Goal: Information Seeking & Learning: Learn about a topic

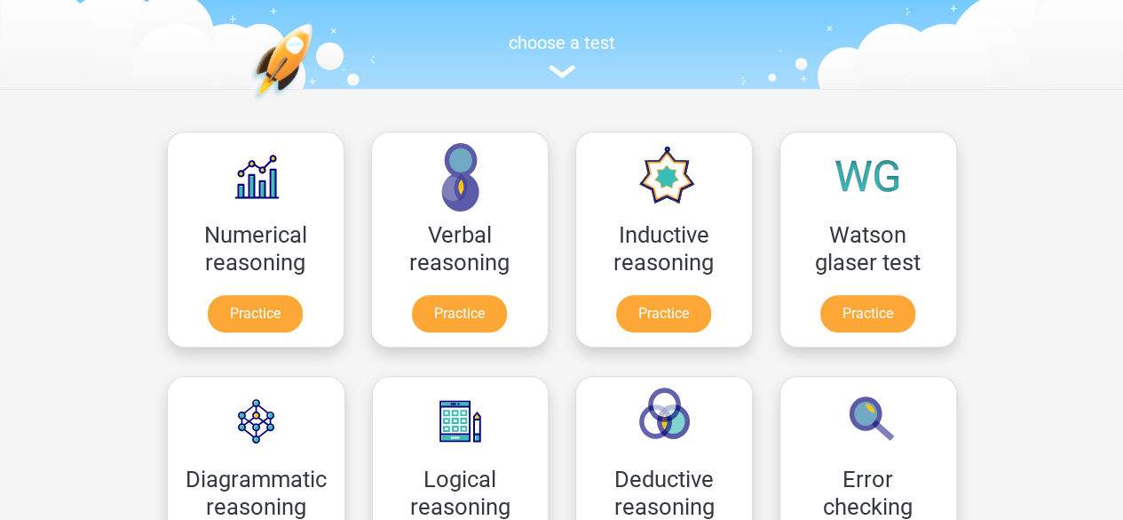
scroll to position [178, 0]
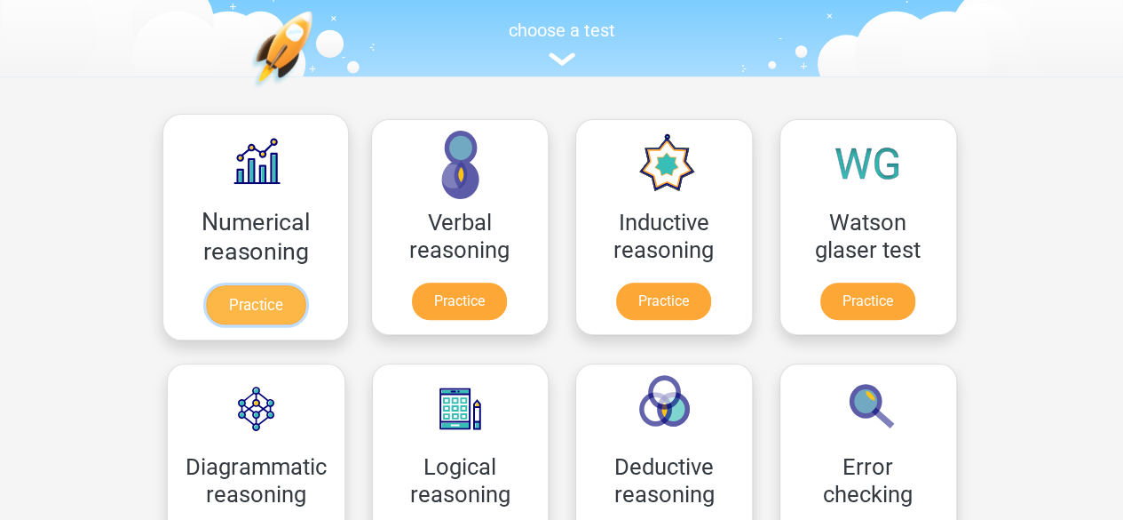
click at [291, 285] on link "Practice" at bounding box center [254, 304] width 99 height 39
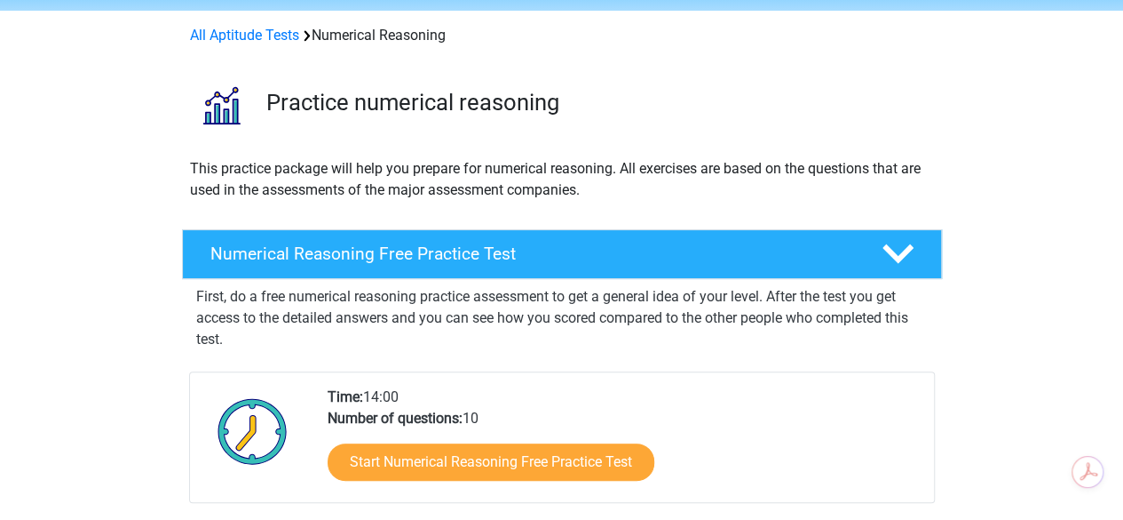
scroll to position [178, 0]
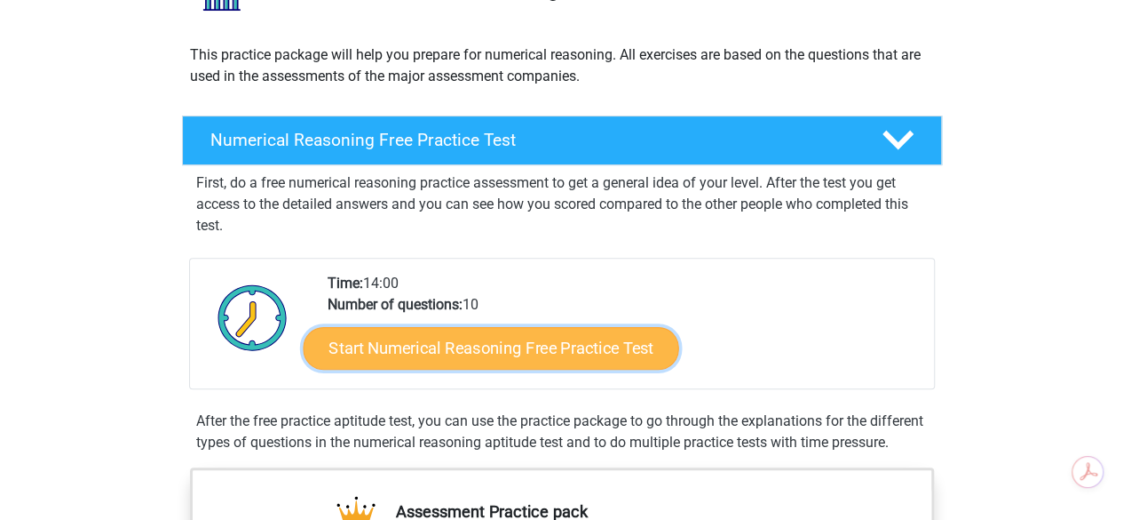
click at [454, 347] on link "Start Numerical Reasoning Free Practice Test" at bounding box center [491, 347] width 376 height 43
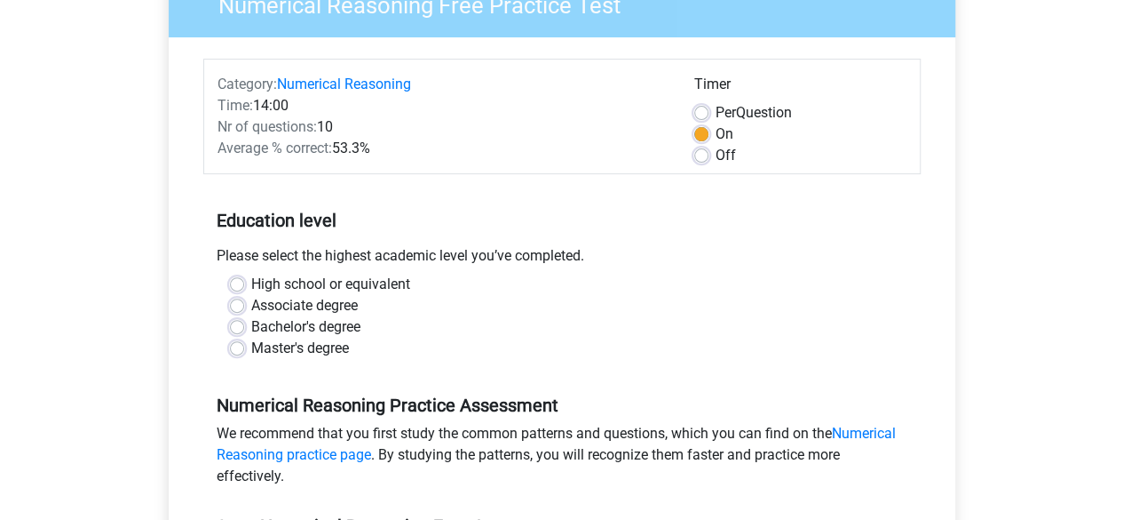
scroll to position [178, 0]
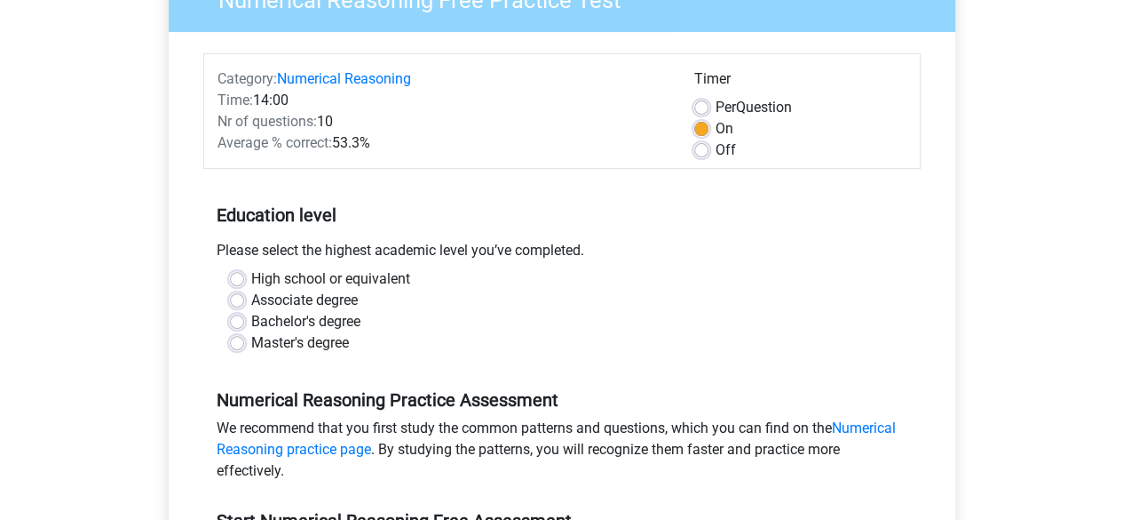
click at [251, 320] on label "Bachelor's degree" at bounding box center [305, 321] width 109 height 21
click at [231, 320] on input "Bachelor's degree" at bounding box center [237, 320] width 14 height 18
radio input "true"
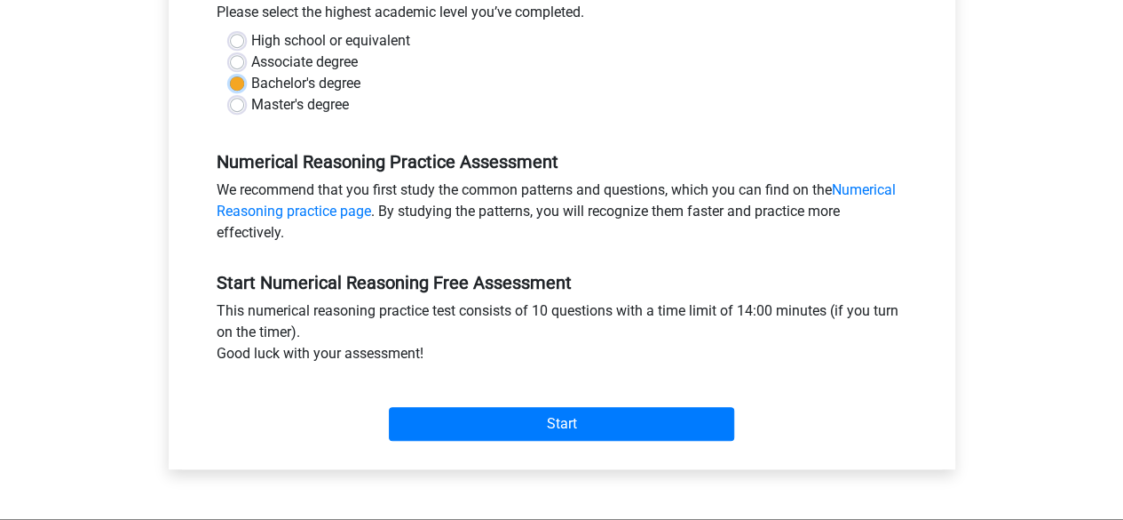
scroll to position [444, 0]
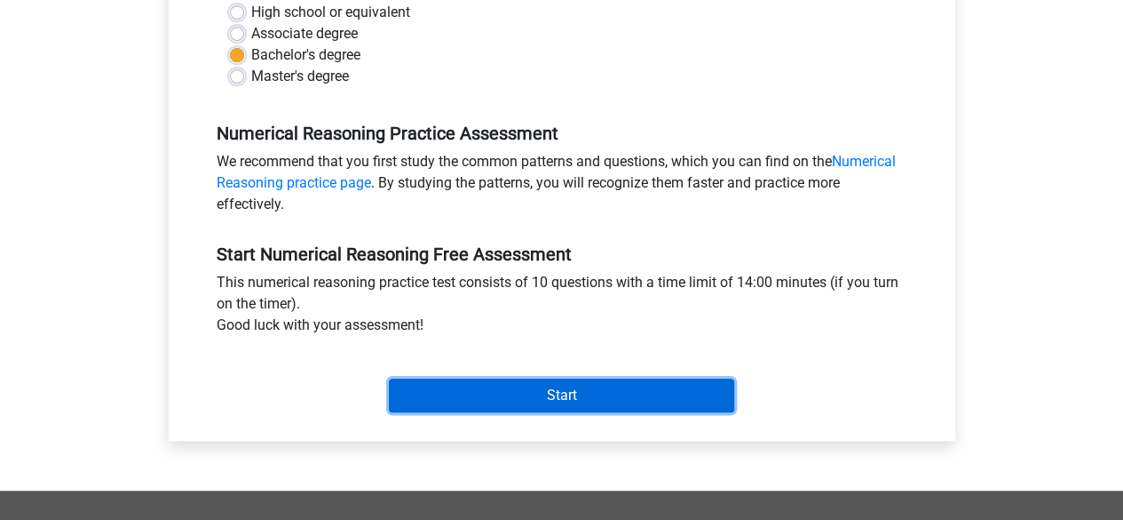
click at [467, 381] on input "Start" at bounding box center [561, 395] width 345 height 34
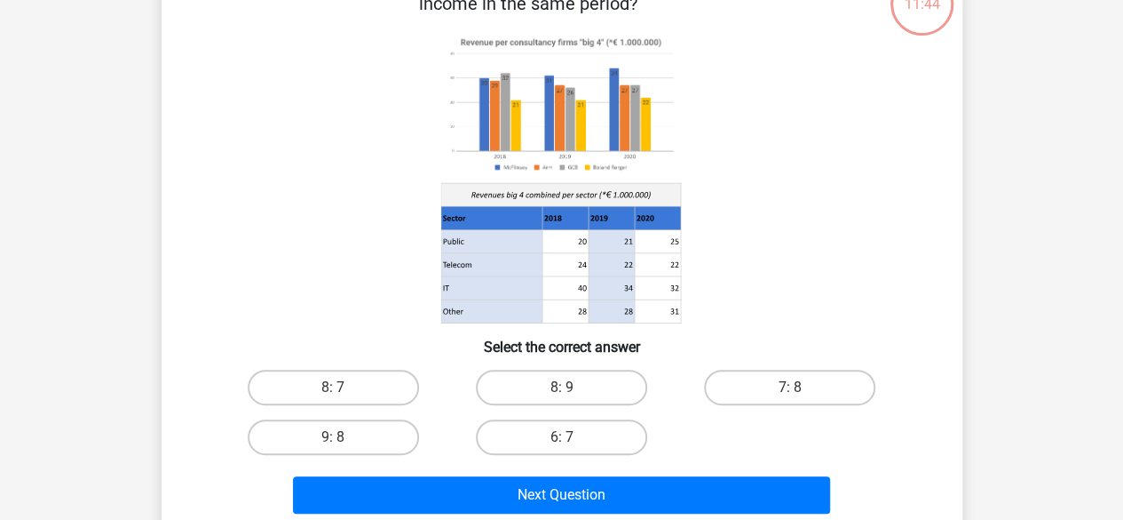
scroll to position [89, 0]
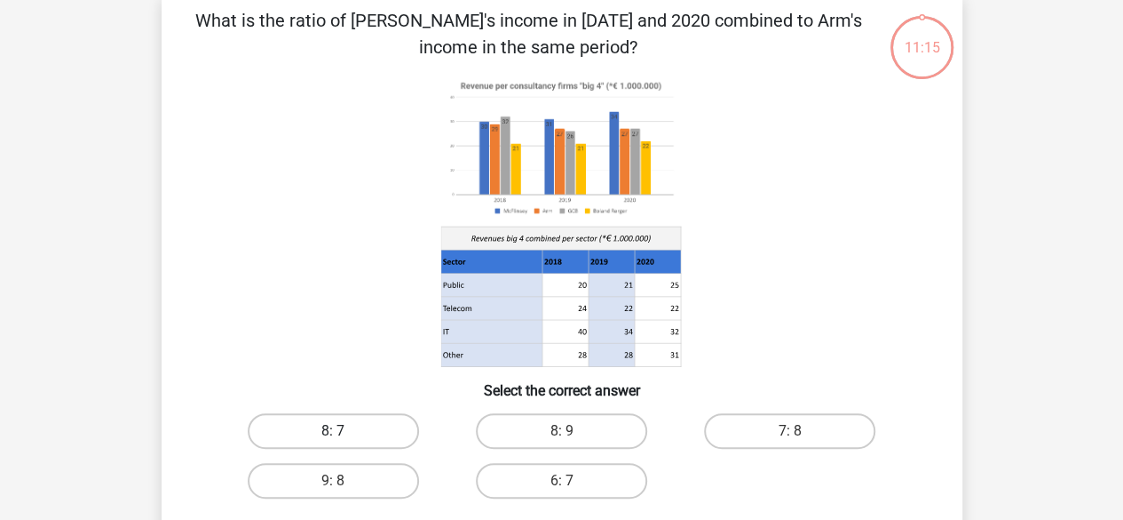
click at [377, 432] on label "8: 7" at bounding box center [333, 431] width 171 height 36
click at [345, 432] on input "8: 7" at bounding box center [339, 437] width 12 height 12
radio input "true"
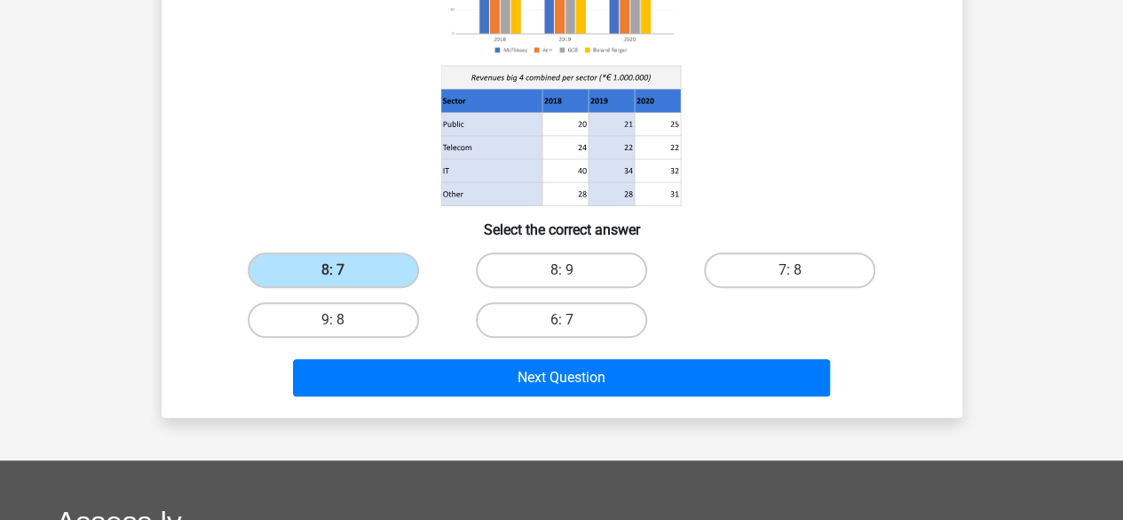
scroll to position [266, 0]
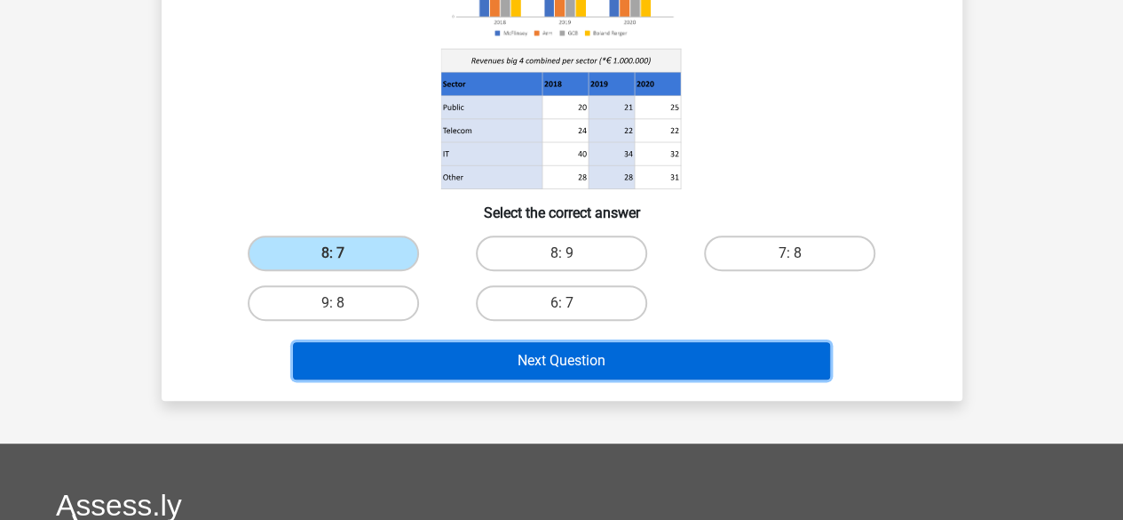
click at [617, 354] on button "Next Question" at bounding box center [561, 360] width 537 height 37
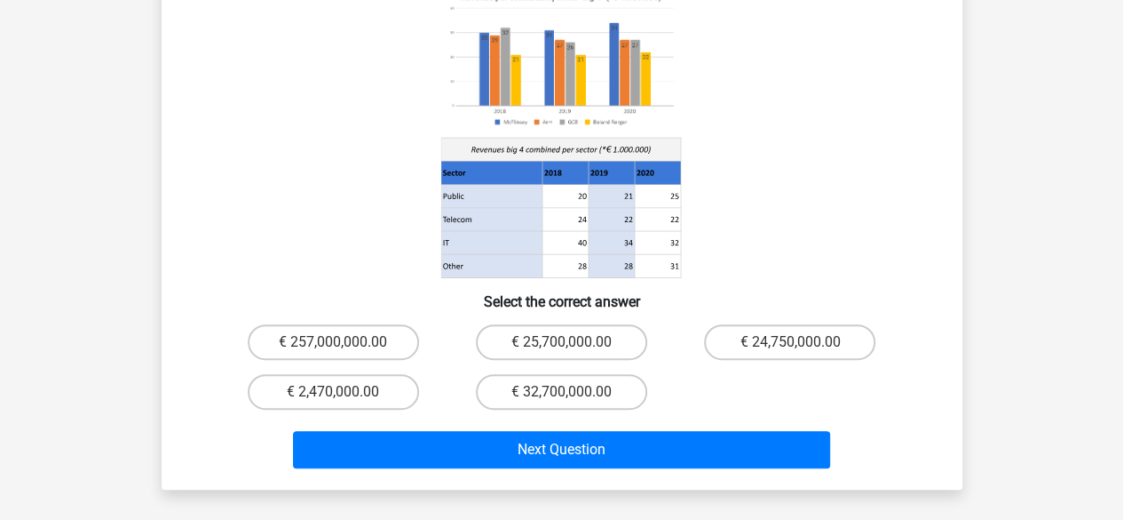
scroll to position [259, 0]
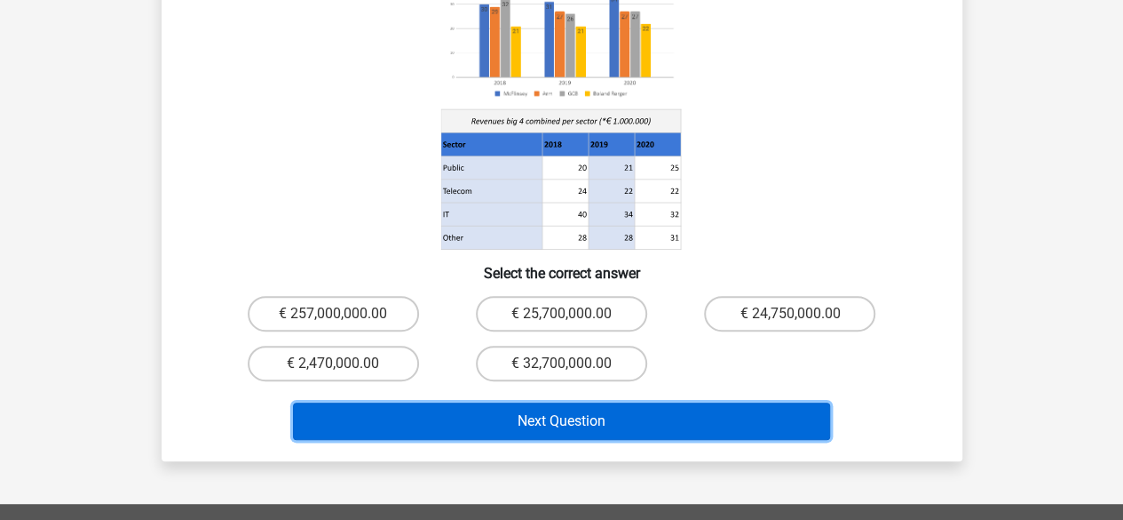
click at [585, 402] on button "Next Question" at bounding box center [561, 420] width 537 height 37
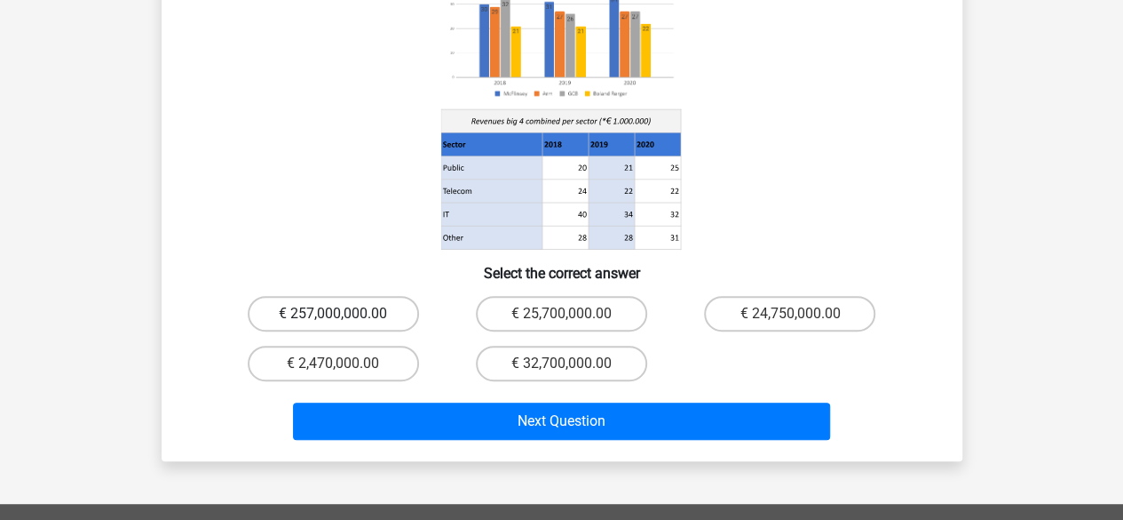
click at [350, 296] on label "€ 257,000,000.00" at bounding box center [333, 314] width 171 height 36
click at [345, 313] on input "€ 257,000,000.00" at bounding box center [339, 319] width 12 height 12
radio input "true"
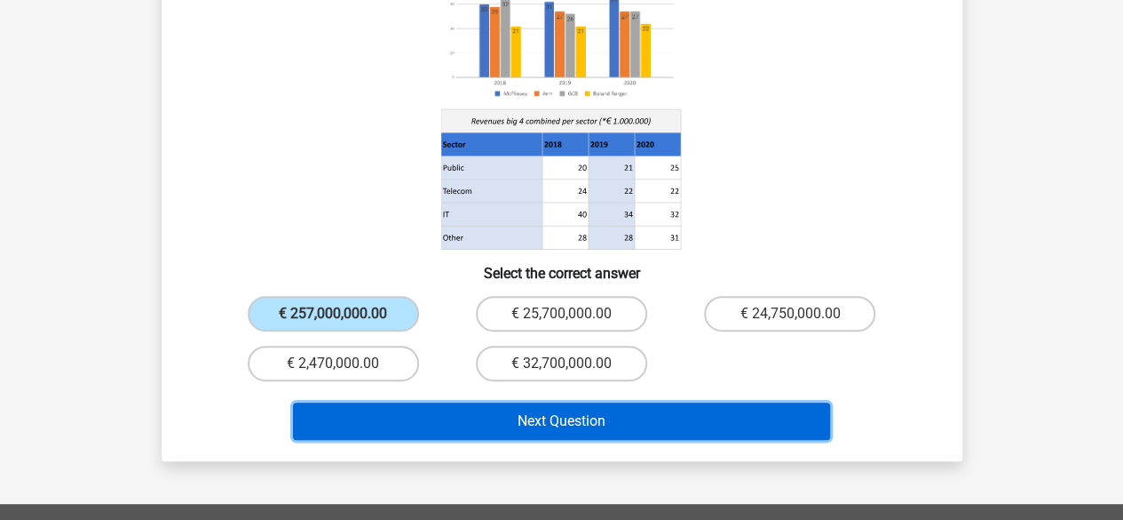
click at [528, 402] on button "Next Question" at bounding box center [561, 420] width 537 height 37
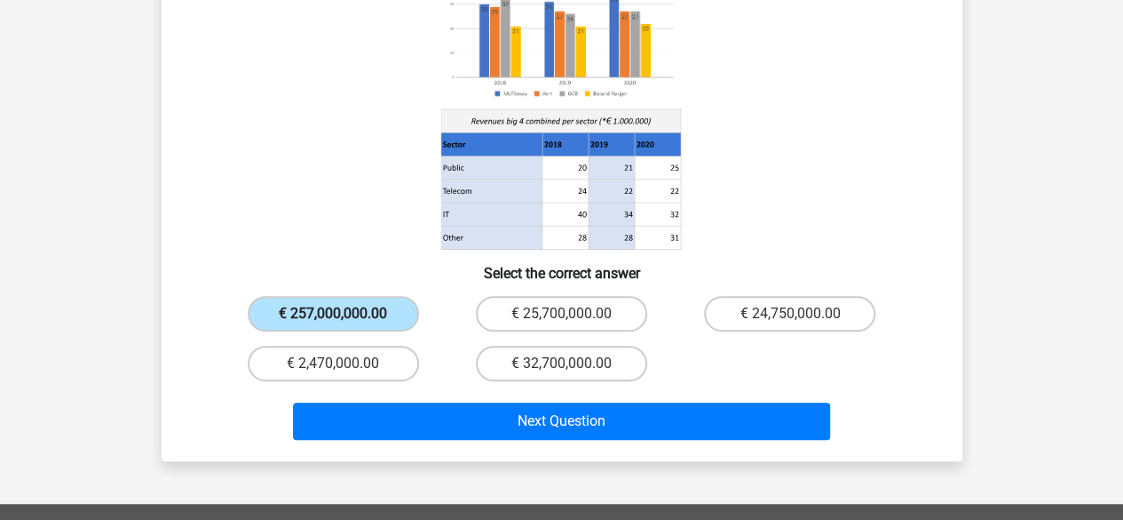
click at [333, 296] on label "€ 257,000,000.00" at bounding box center [333, 314] width 171 height 36
click at [333, 313] on input "€ 257,000,000.00" at bounding box center [339, 319] width 12 height 12
click at [333, 296] on label "€ 257,000,000.00" at bounding box center [333, 314] width 171 height 36
click at [333, 313] on input "€ 257,000,000.00" at bounding box center [339, 319] width 12 height 12
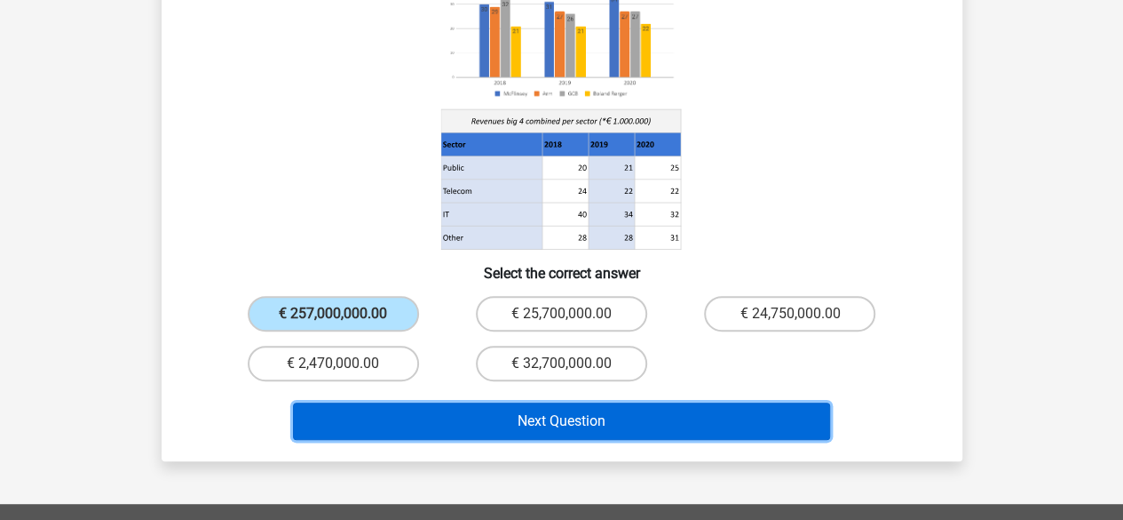
click at [485, 402] on button "Next Question" at bounding box center [561, 420] width 537 height 37
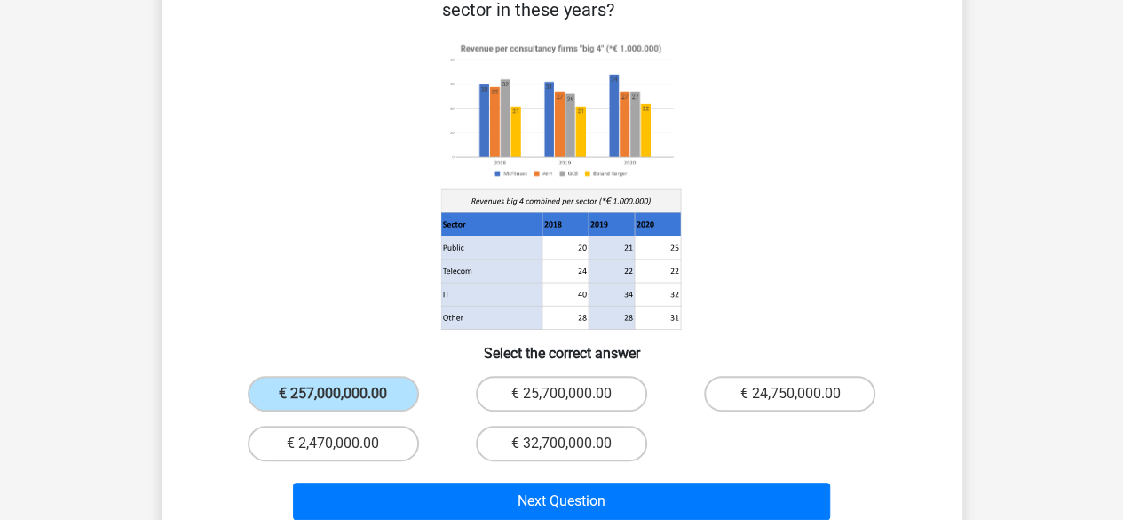
scroll to position [266, 0]
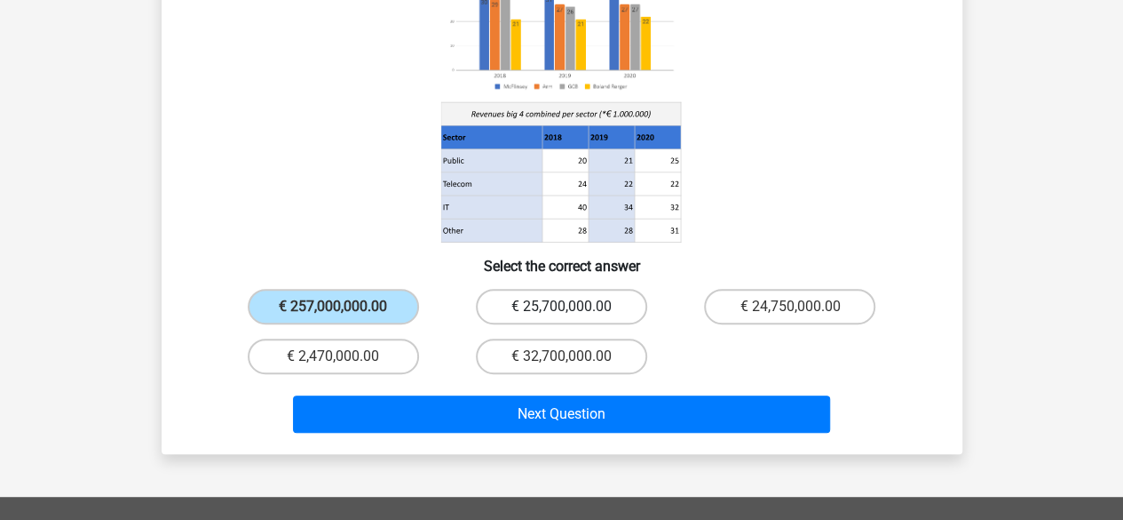
click at [520, 289] on label "€ 25,700,000.00" at bounding box center [561, 307] width 171 height 36
click at [561, 306] on input "€ 25,700,000.00" at bounding box center [567, 312] width 12 height 12
radio input "true"
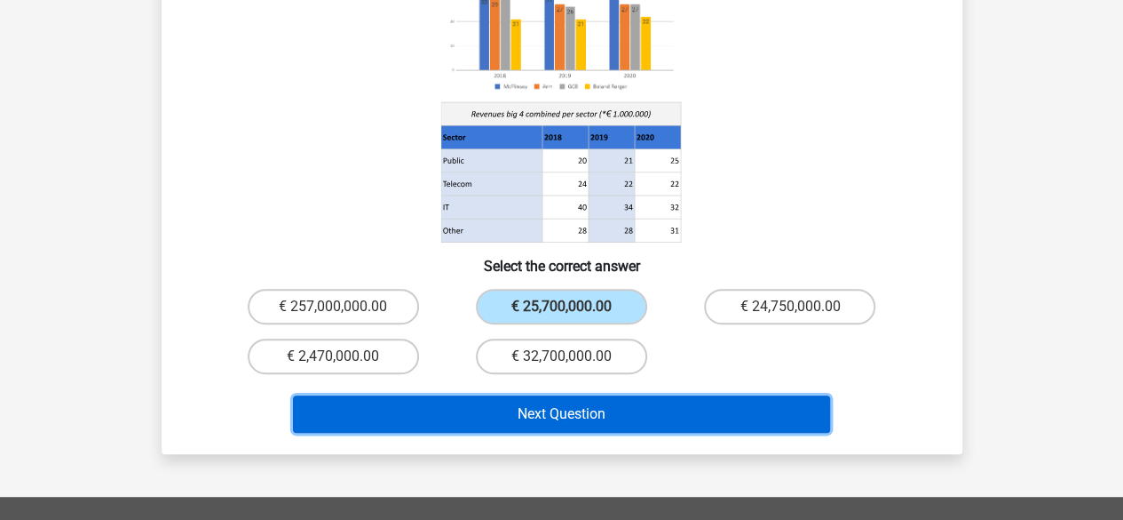
click at [484, 395] on button "Next Question" at bounding box center [561, 413] width 537 height 37
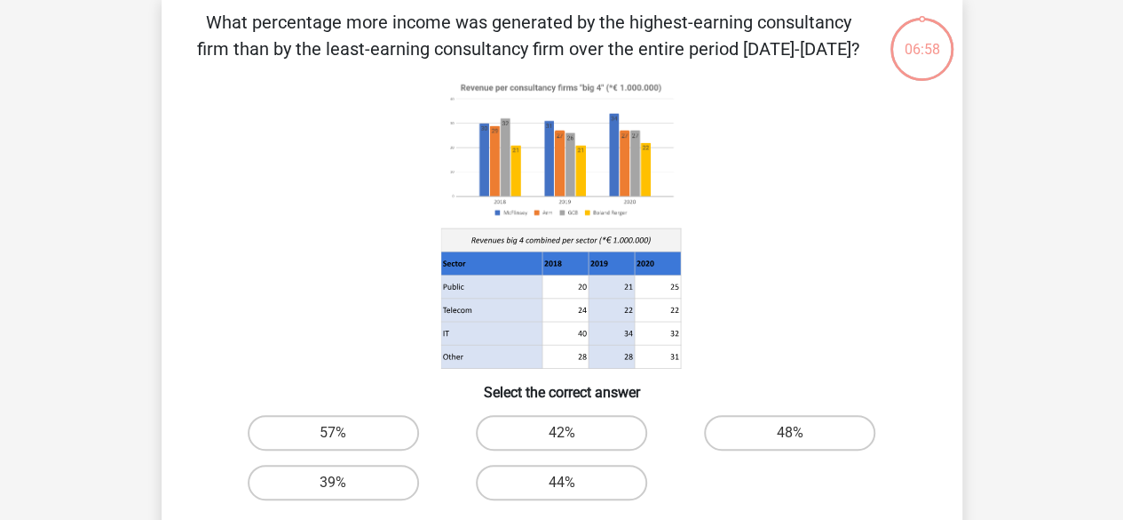
scroll to position [82, 0]
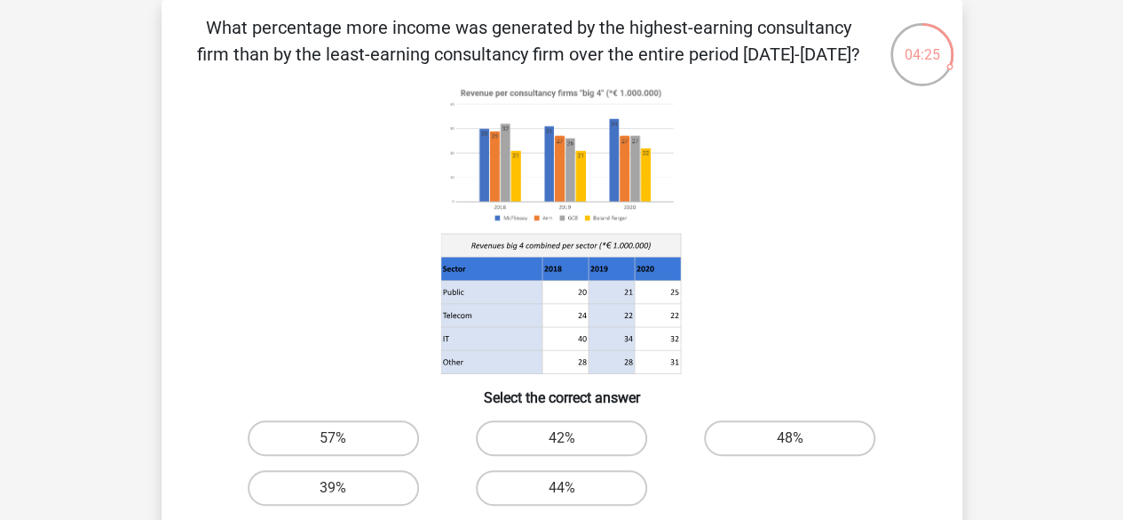
click at [336, 492] on input "39%" at bounding box center [339, 494] width 12 height 12
radio input "true"
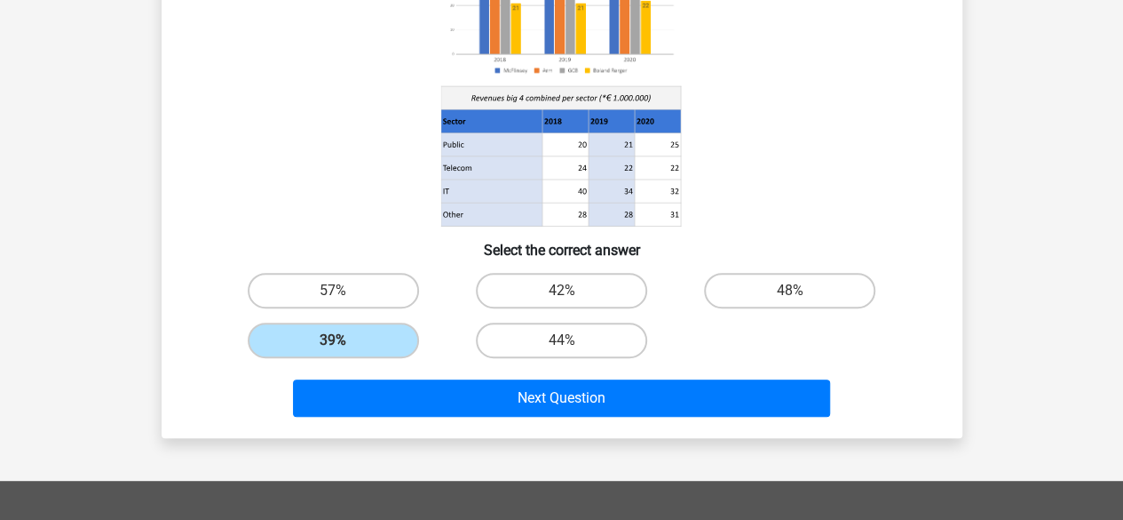
scroll to position [348, 0]
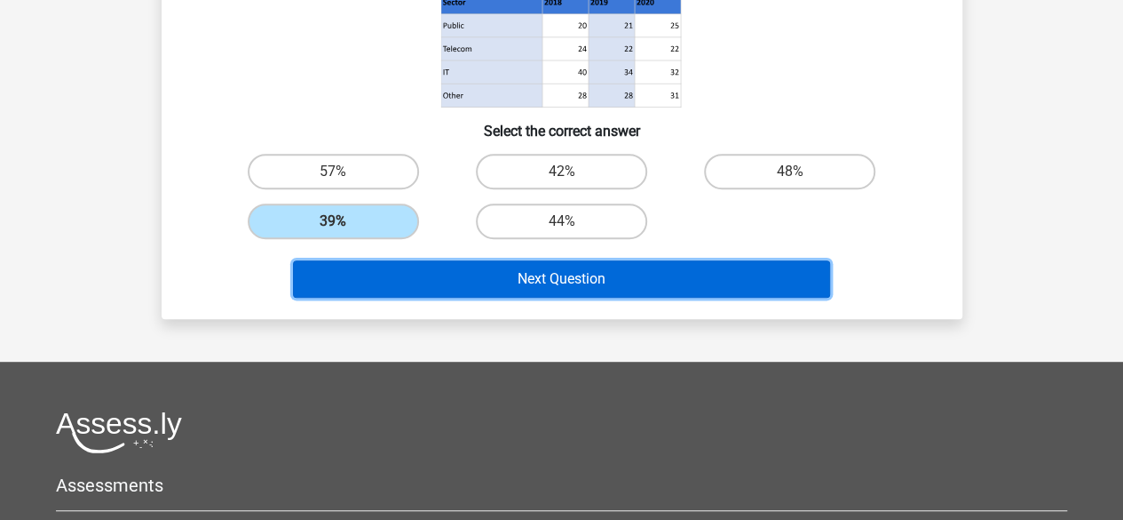
click at [583, 274] on button "Next Question" at bounding box center [561, 278] width 537 height 37
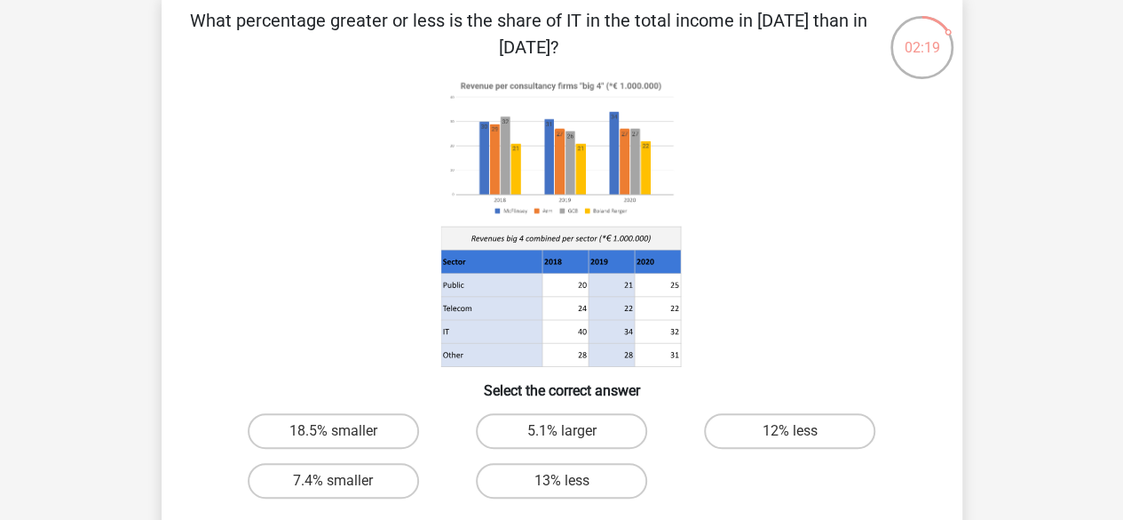
scroll to position [178, 0]
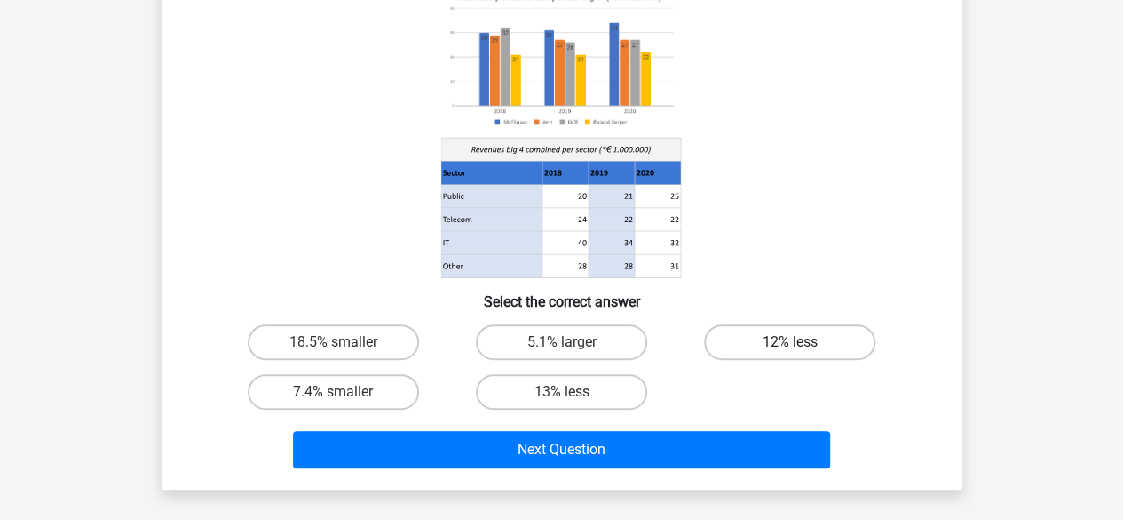
click at [775, 340] on label "12% less" at bounding box center [789, 342] width 171 height 36
click at [790, 342] on input "12% less" at bounding box center [796, 348] width 12 height 12
radio input "true"
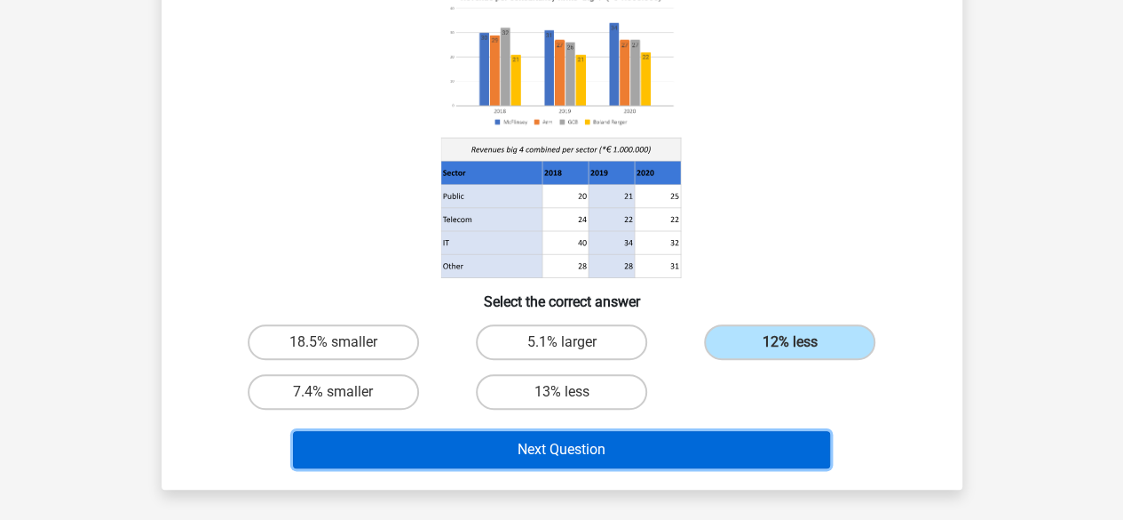
click at [652, 450] on button "Next Question" at bounding box center [561, 449] width 537 height 37
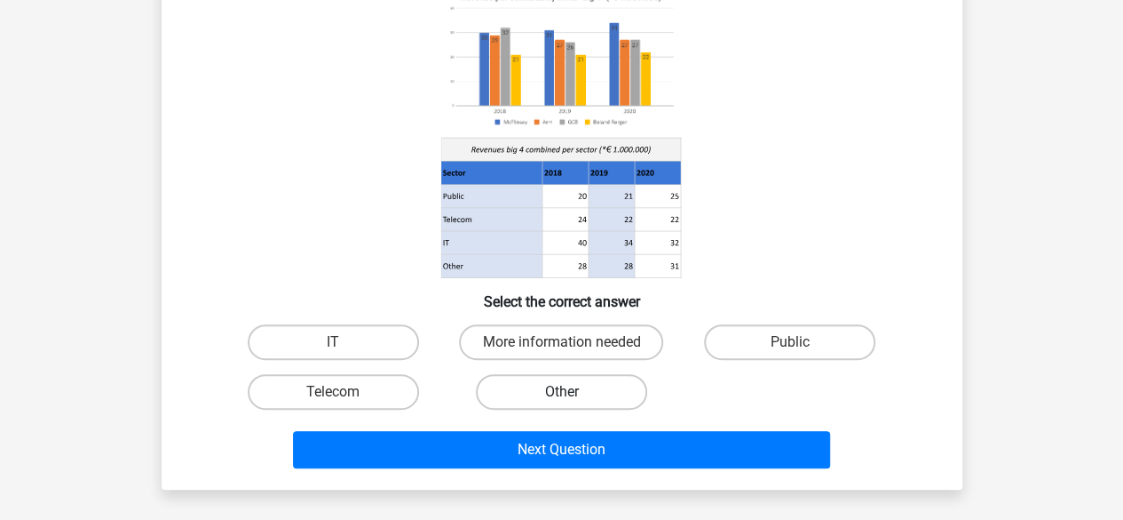
click at [597, 389] on label "Other" at bounding box center [561, 392] width 171 height 36
click at [573, 392] on input "Other" at bounding box center [567, 398] width 12 height 12
radio input "true"
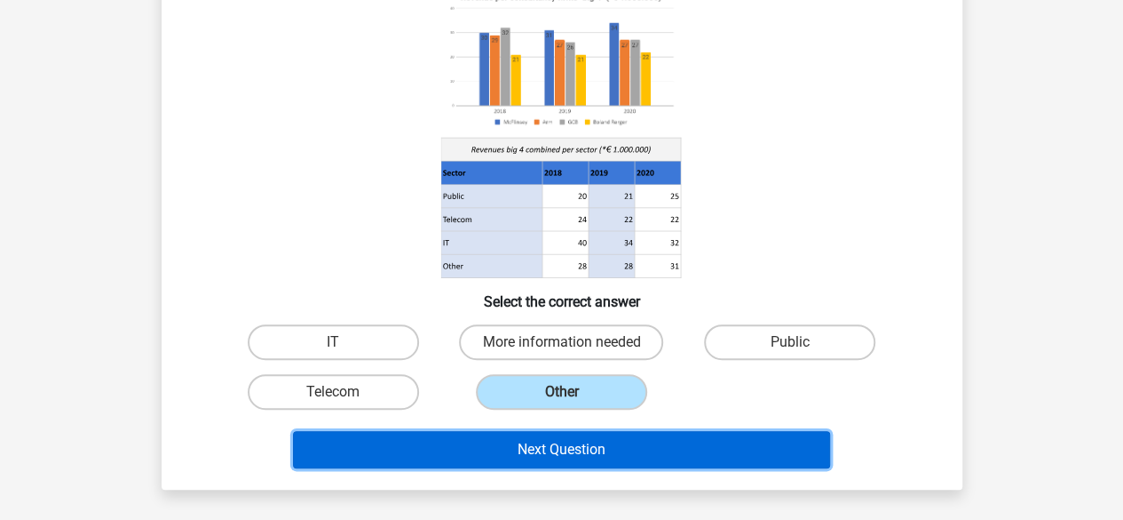
click at [581, 445] on button "Next Question" at bounding box center [561, 449] width 537 height 37
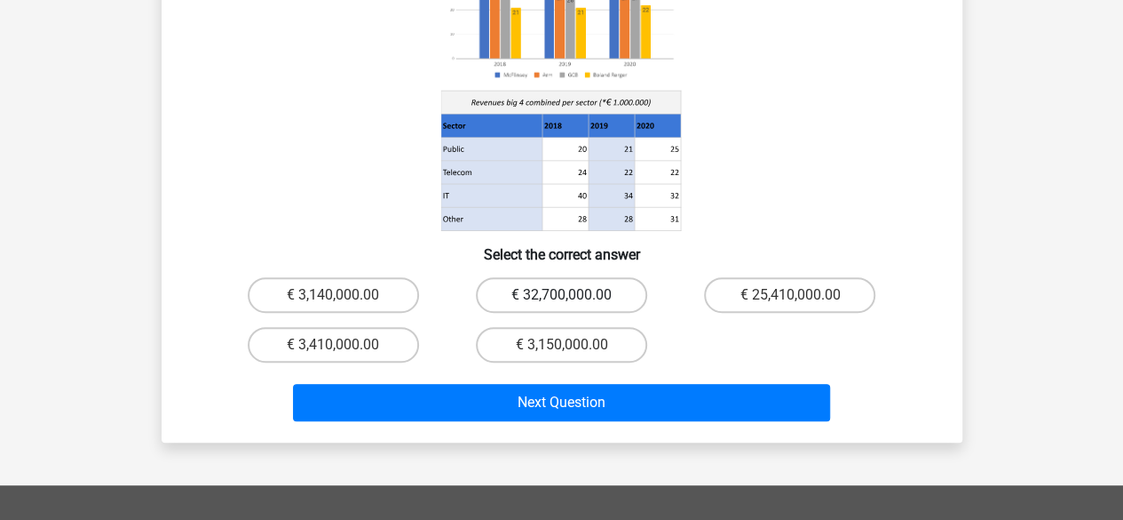
scroll to position [259, 0]
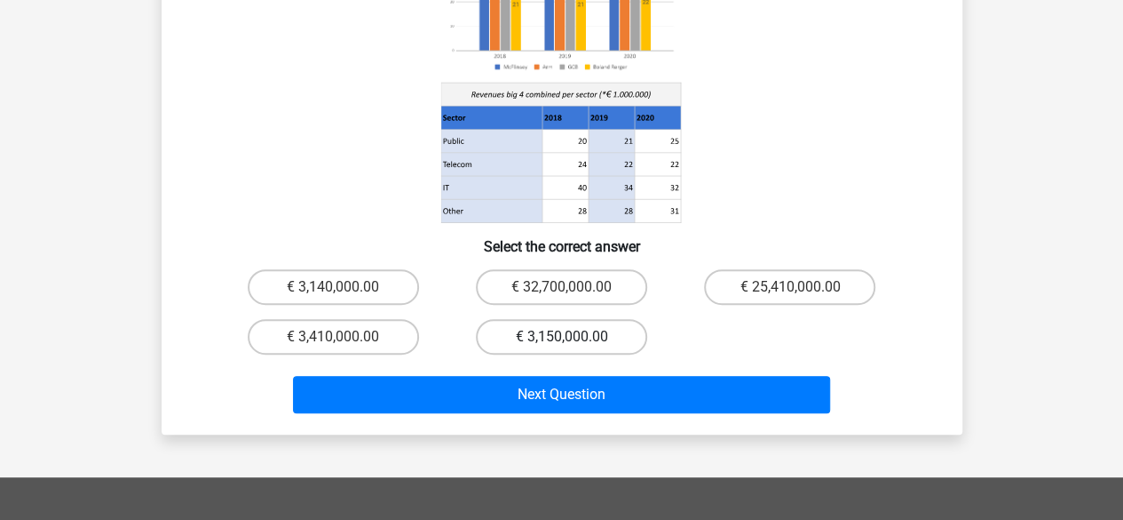
click at [552, 319] on label "€ 3,150,000.00" at bounding box center [561, 337] width 171 height 36
click at [561, 337] on input "€ 3,150,000.00" at bounding box center [567, 343] width 12 height 12
radio input "true"
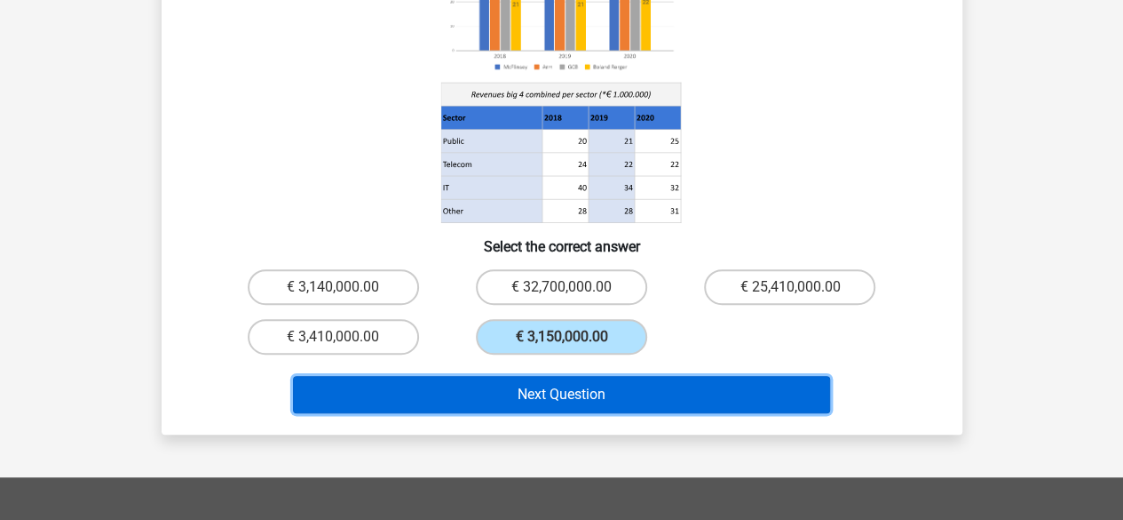
click at [563, 376] on button "Next Question" at bounding box center [561, 394] width 537 height 37
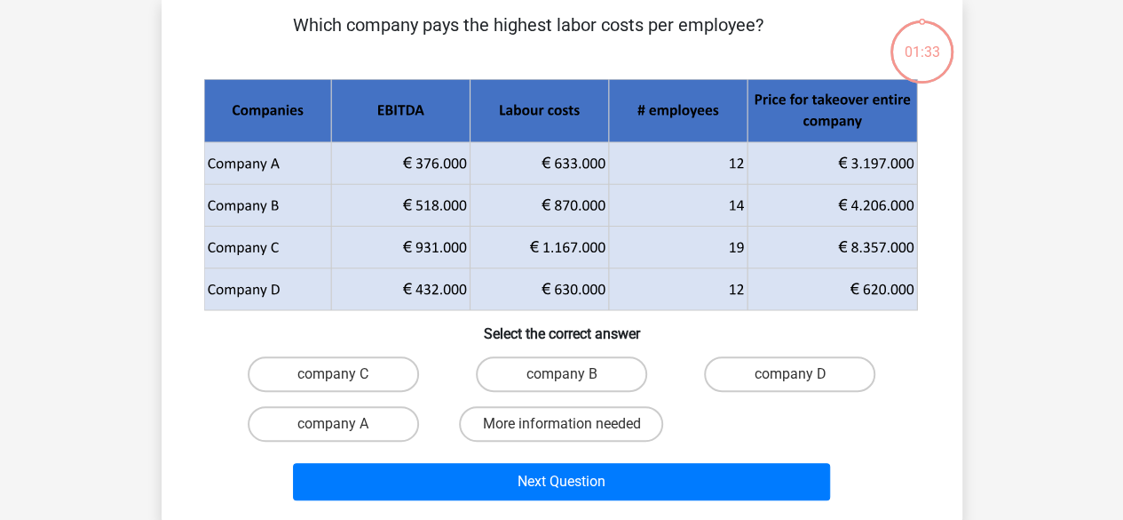
scroll to position [82, 0]
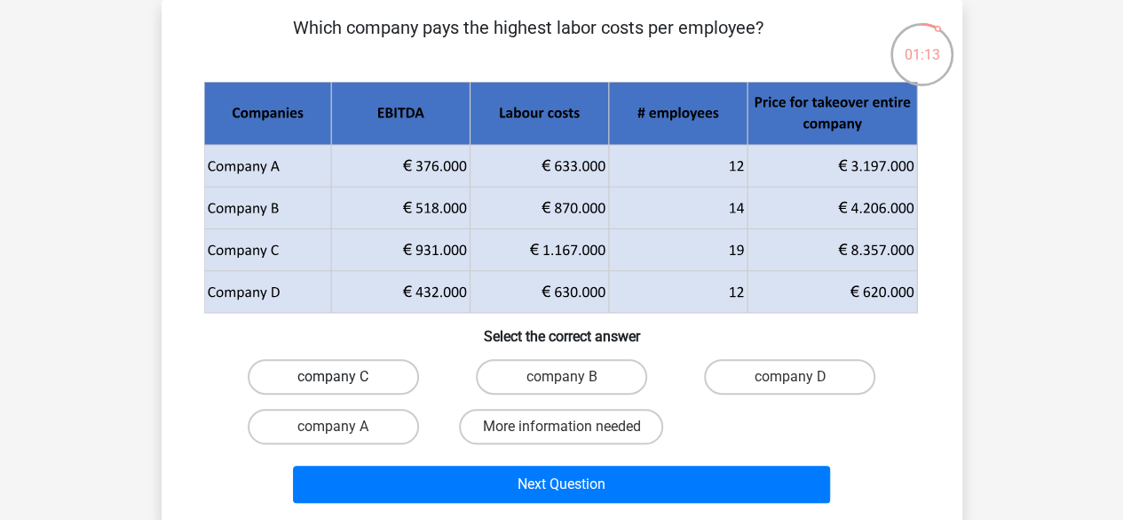
click at [361, 384] on label "company C" at bounding box center [333, 377] width 171 height 36
click at [345, 384] on input "company C" at bounding box center [339, 383] width 12 height 12
radio input "true"
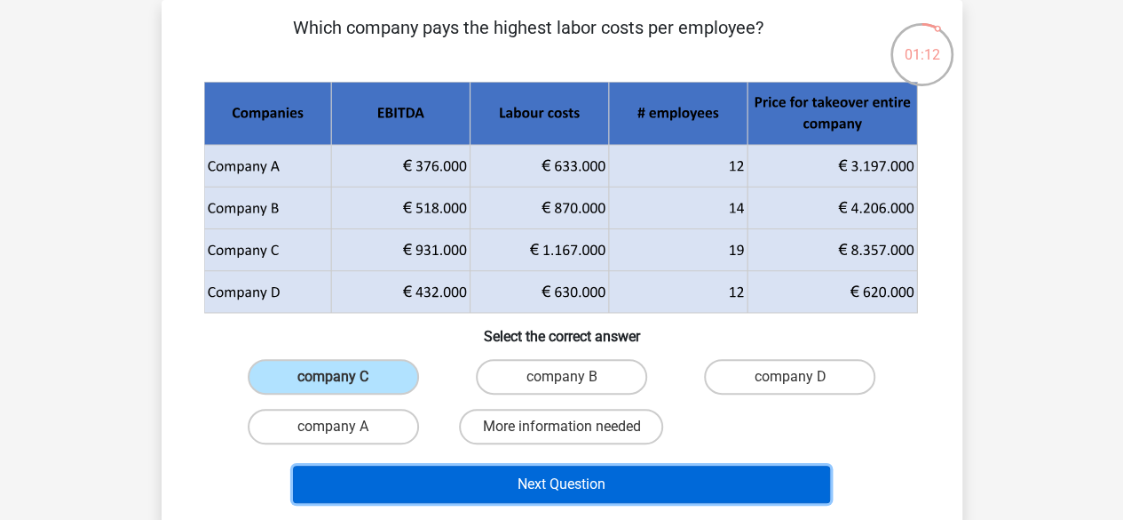
click at [604, 490] on button "Next Question" at bounding box center [561, 483] width 537 height 37
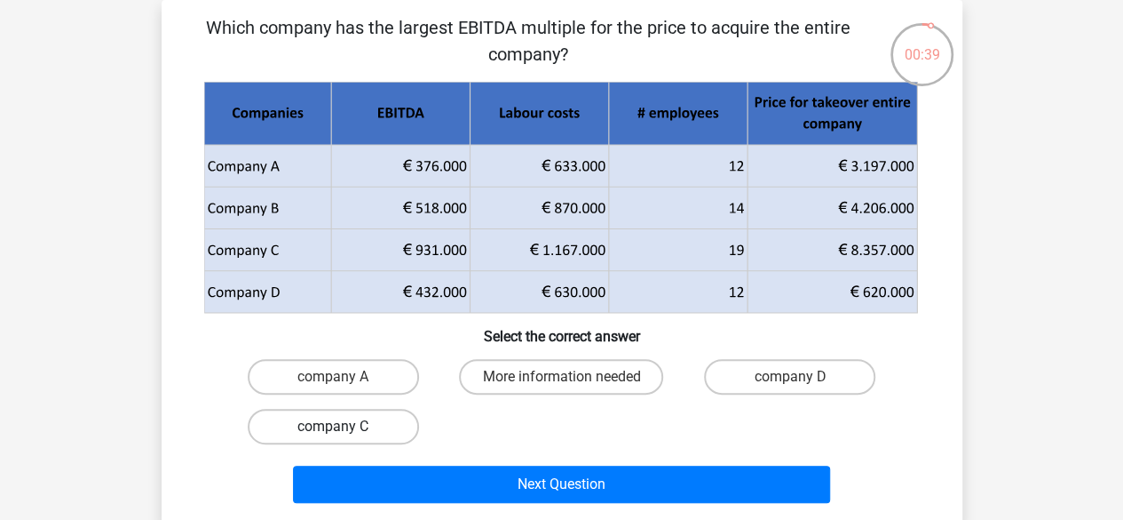
click at [369, 421] on label "company C" at bounding box center [333, 427] width 171 height 36
click at [345, 426] on input "company C" at bounding box center [339, 432] width 12 height 12
radio input "true"
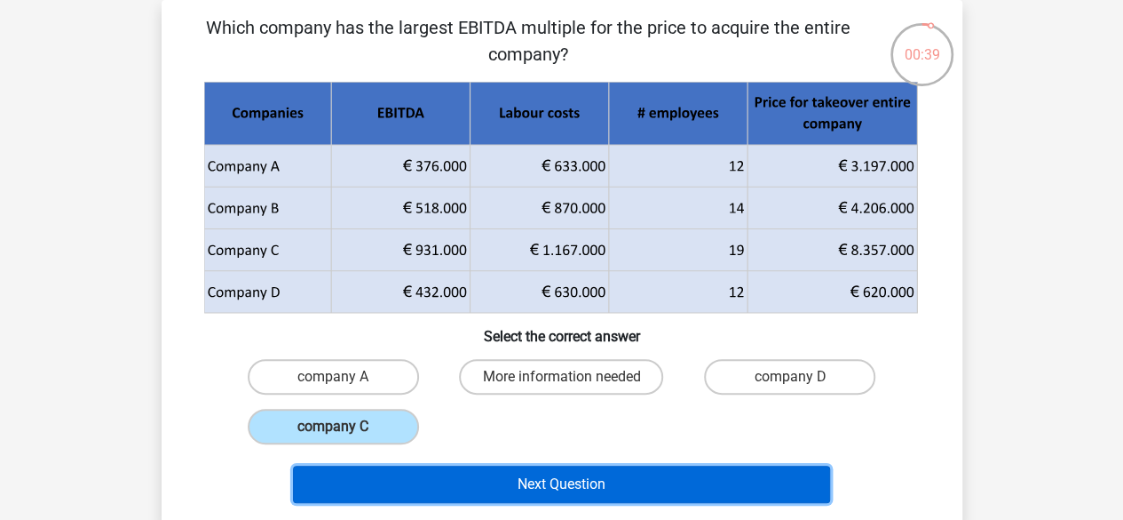
click at [519, 475] on button "Next Question" at bounding box center [561, 483] width 537 height 37
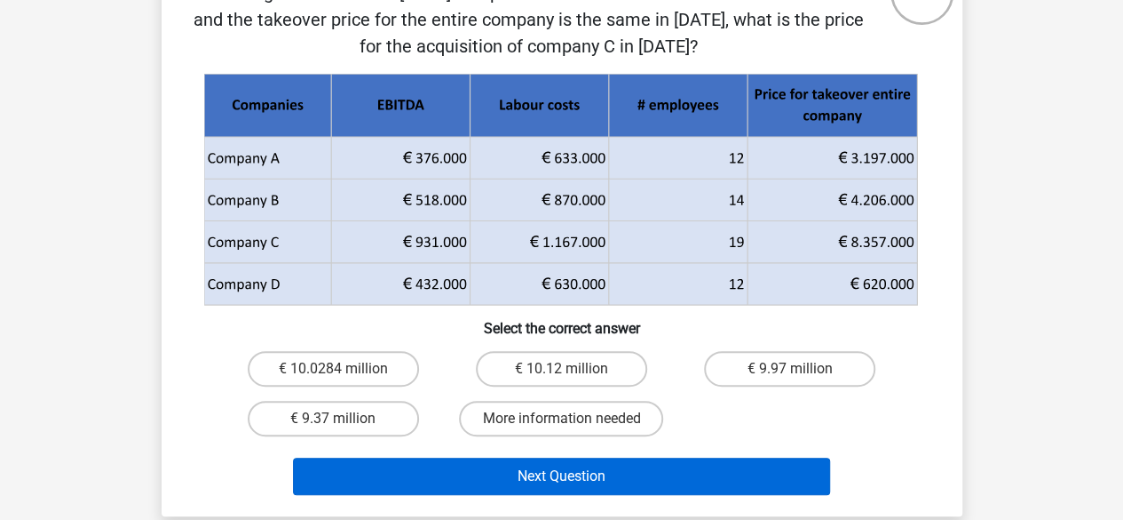
scroll to position [171, 0]
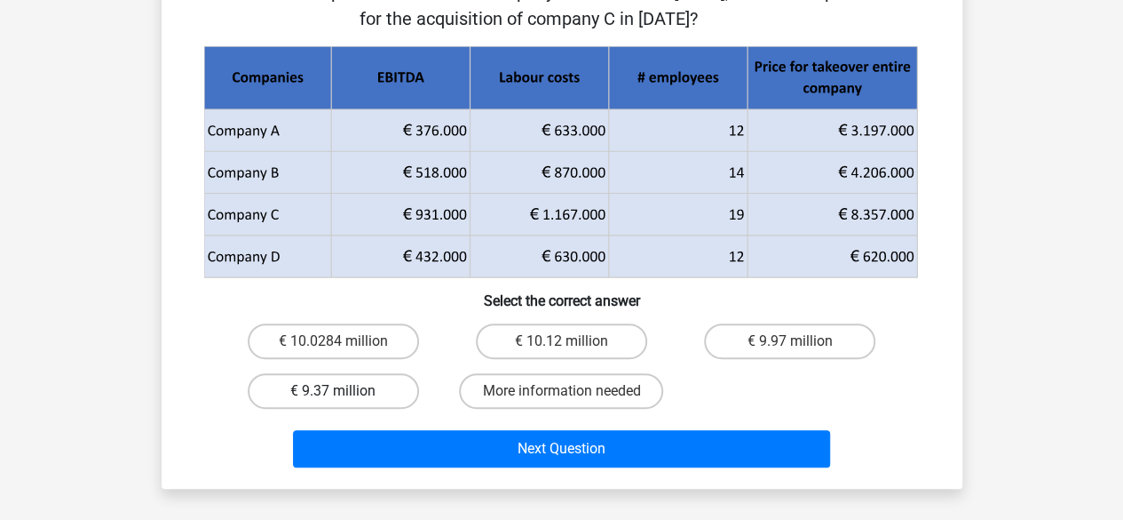
click at [373, 390] on label "€ 9.37 million" at bounding box center [333, 391] width 171 height 36
click at [345, 391] on input "€ 9.37 million" at bounding box center [339, 397] width 12 height 12
radio input "true"
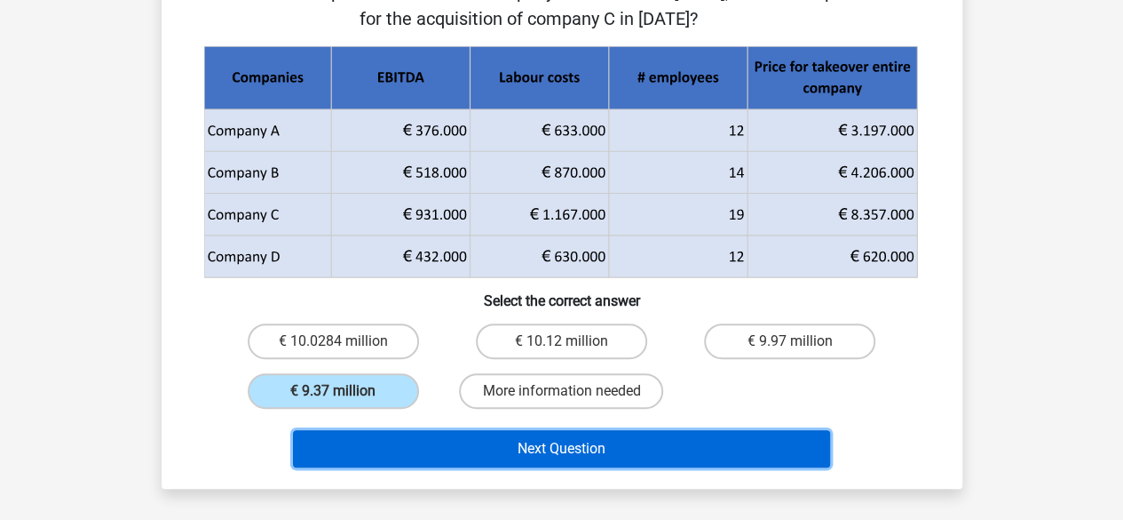
click at [493, 440] on button "Next Question" at bounding box center [561, 448] width 537 height 37
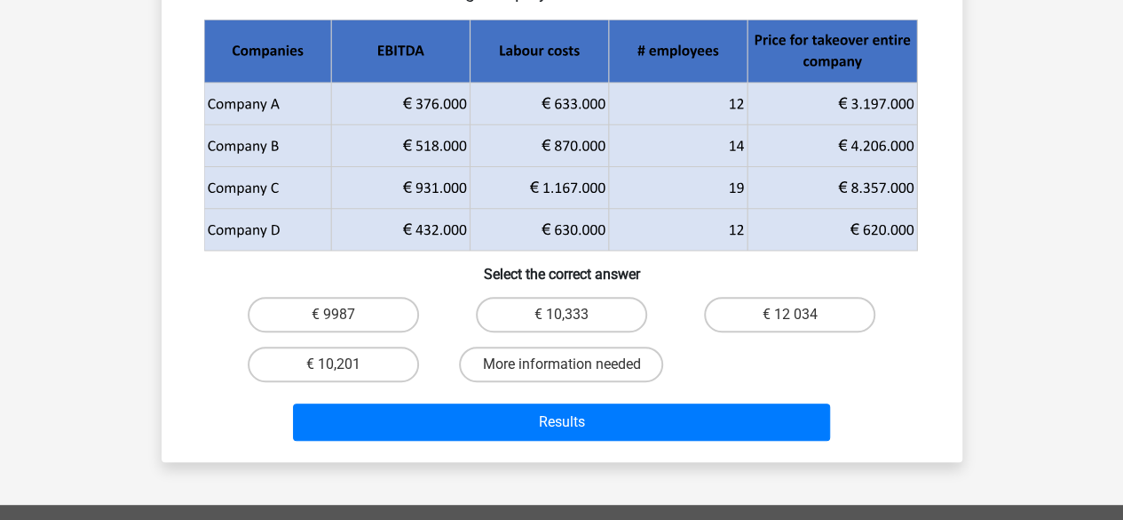
scroll to position [82, 0]
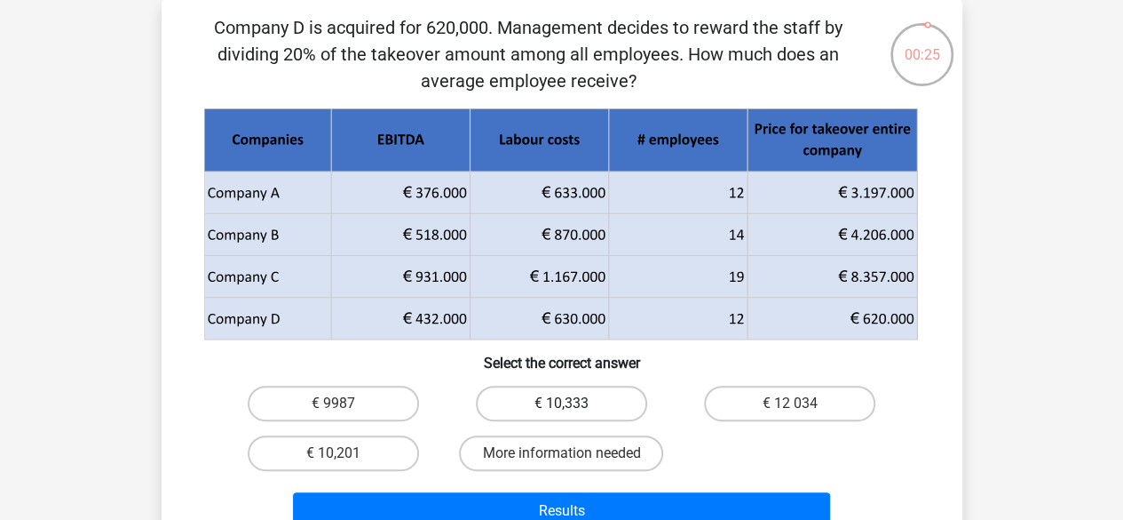
click at [527, 407] on label "€ 10,333" at bounding box center [561, 403] width 171 height 36
click at [561, 407] on input "€ 10,333" at bounding box center [567, 409] width 12 height 12
radio input "true"
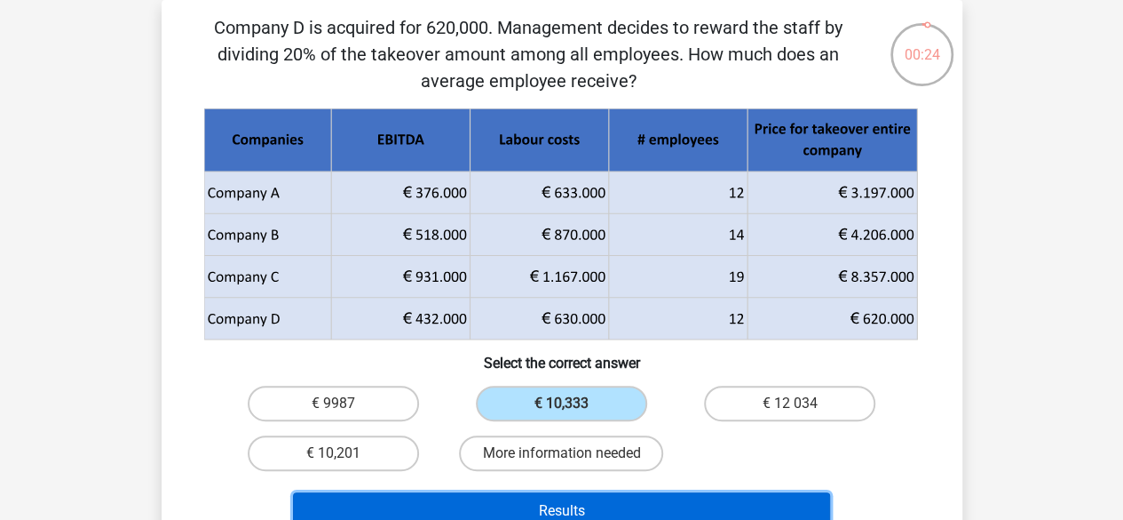
click at [541, 498] on button "Results" at bounding box center [561, 510] width 537 height 37
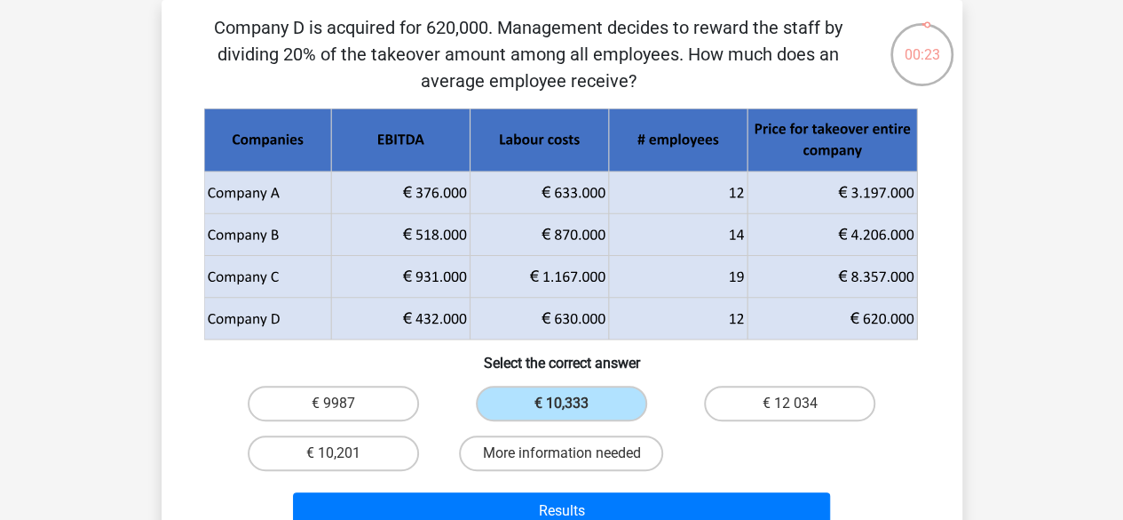
scroll to position [171, 0]
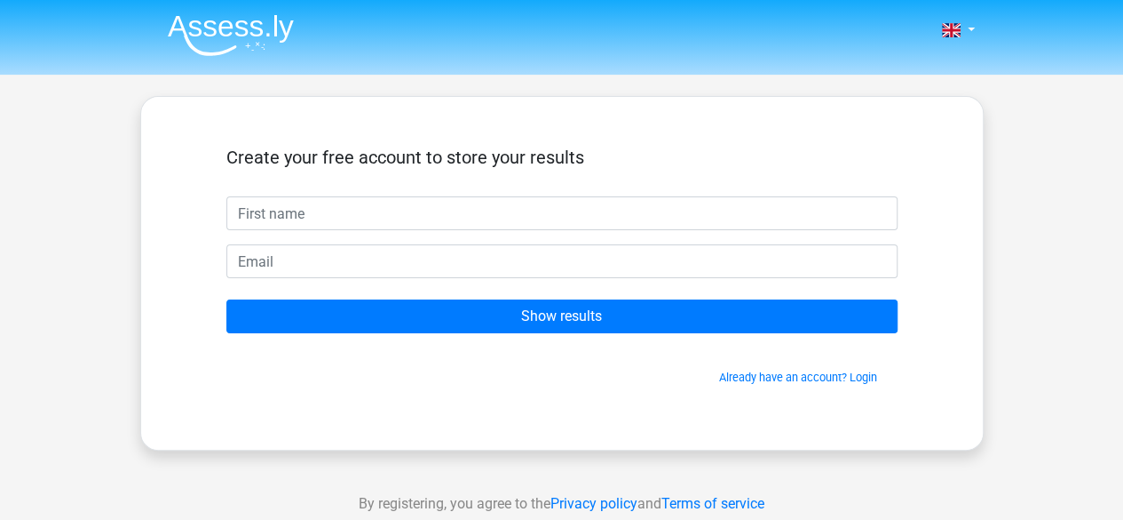
click at [277, 212] on input "text" at bounding box center [561, 213] width 671 height 34
type input "nil"
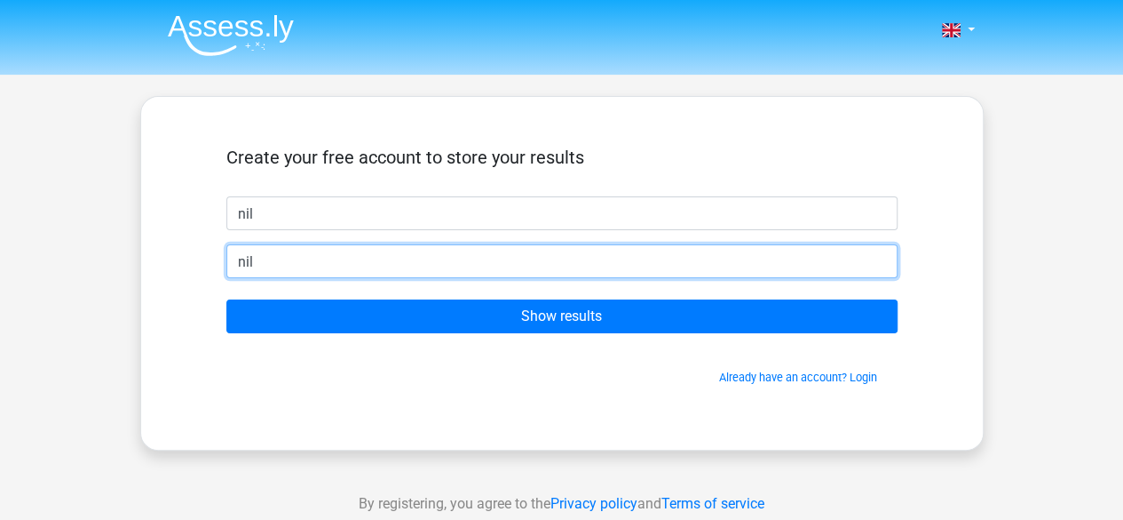
type input "[EMAIL_ADDRESS][DOMAIN_NAME]"
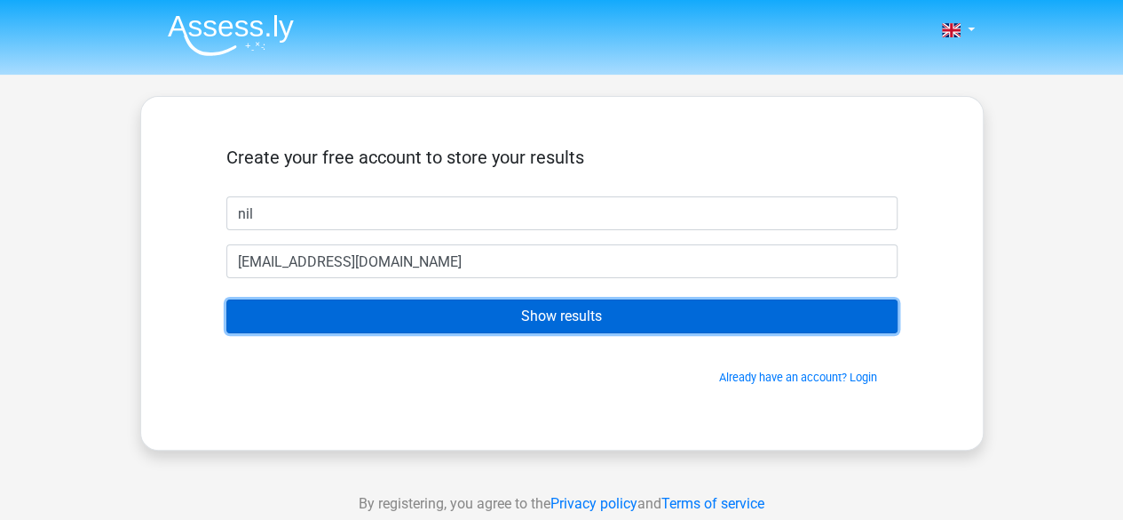
click at [489, 317] on input "Show results" at bounding box center [561, 316] width 671 height 34
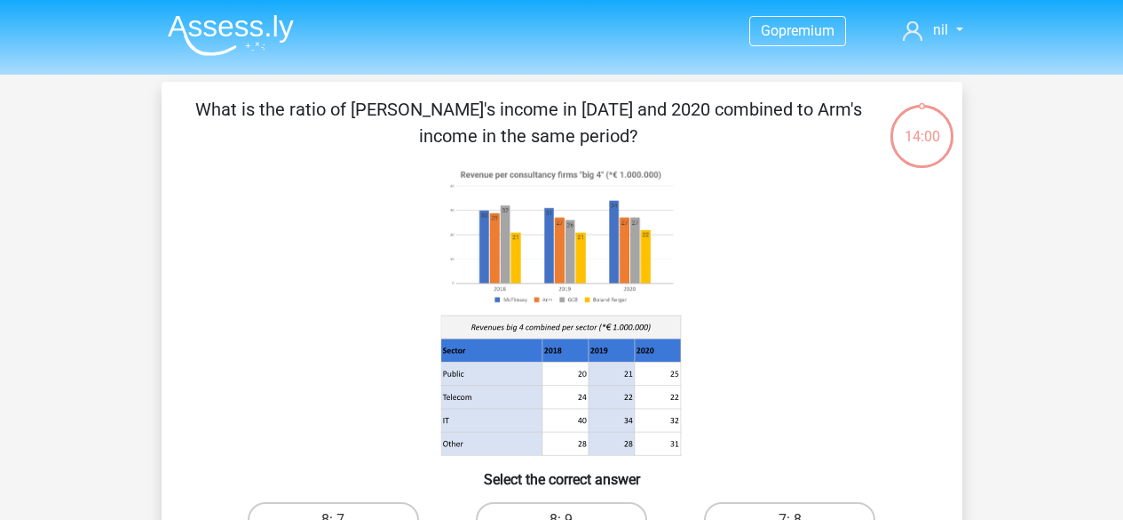
scroll to position [168, 0]
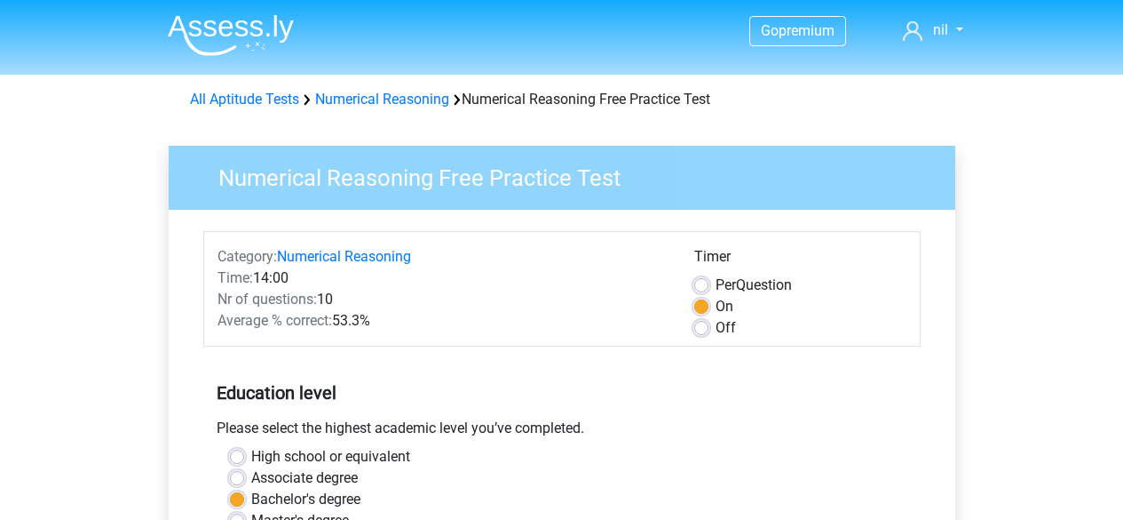
scroll to position [444, 0]
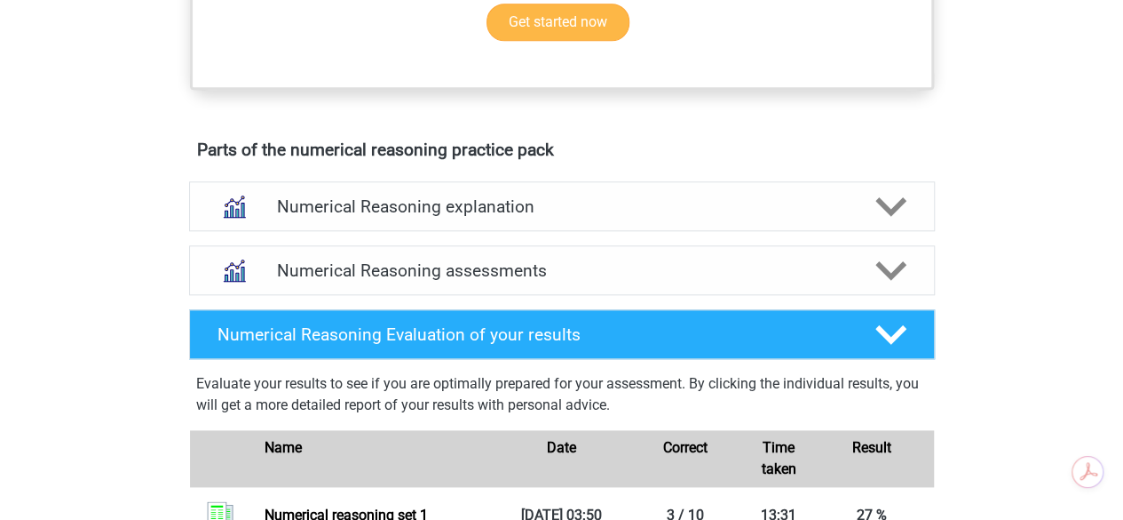
scroll to position [888, 0]
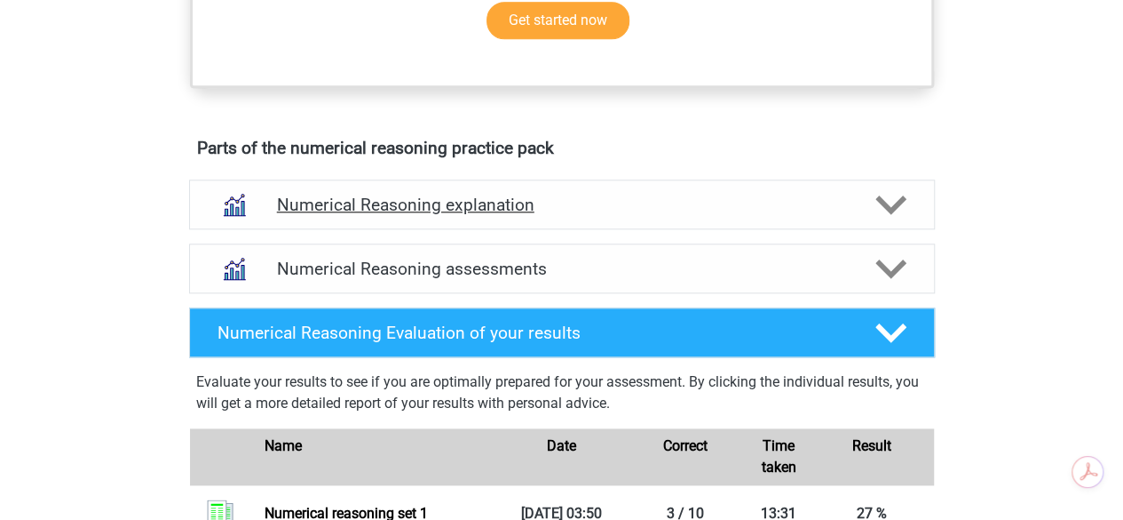
click at [304, 205] on div "Numerical Reasoning explanation" at bounding box center [562, 204] width 746 height 50
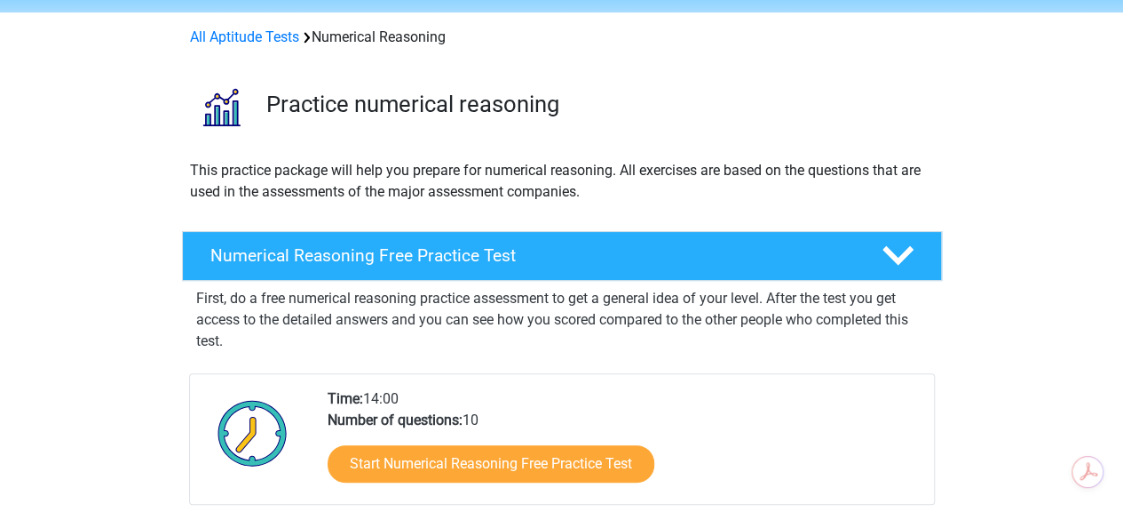
scroll to position [0, 0]
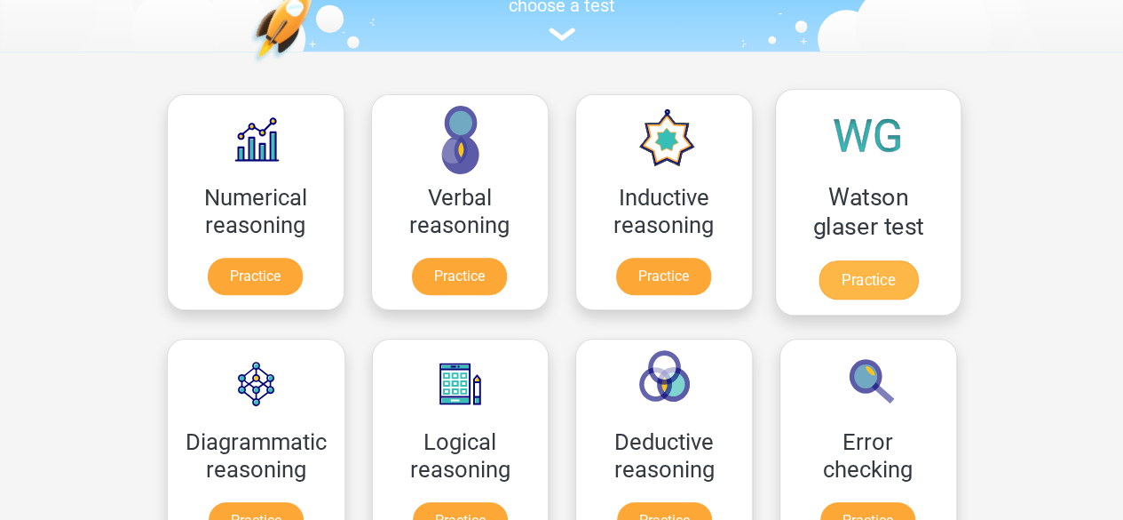
scroll to position [266, 0]
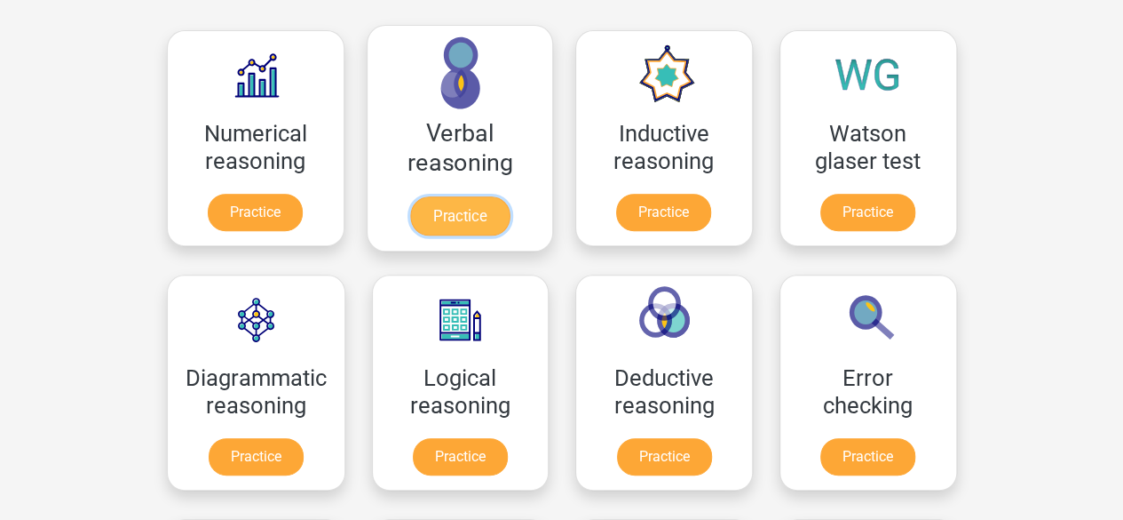
click at [470, 196] on link "Practice" at bounding box center [458, 215] width 99 height 39
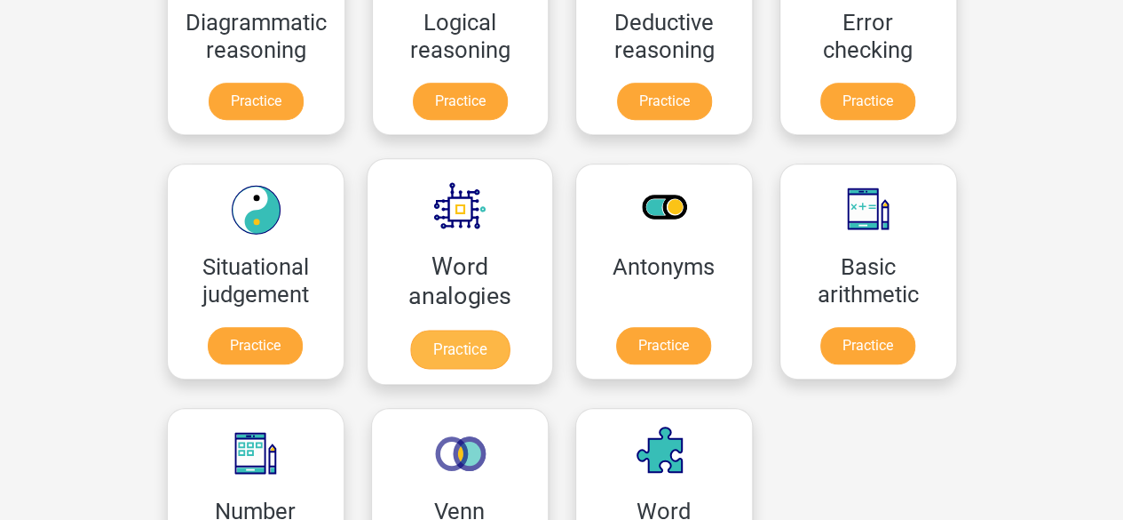
scroll to position [710, 0]
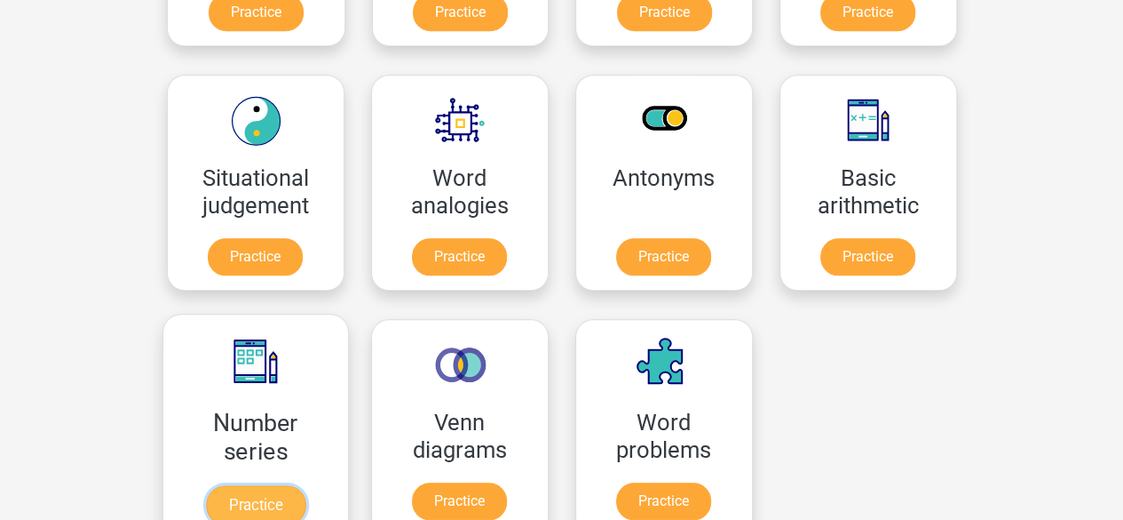
click at [233, 485] on link "Practice" at bounding box center [254, 504] width 99 height 39
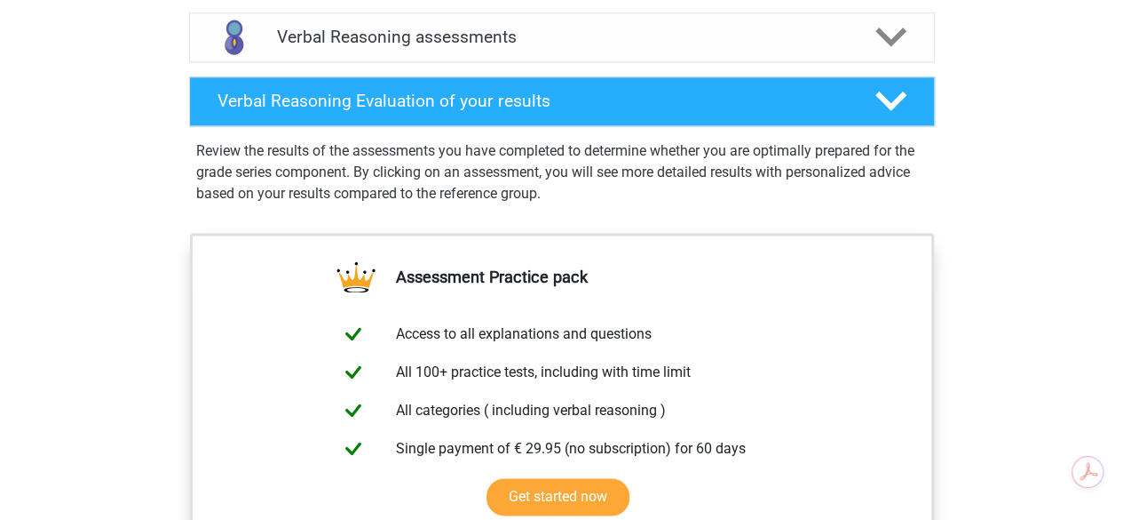
scroll to position [799, 0]
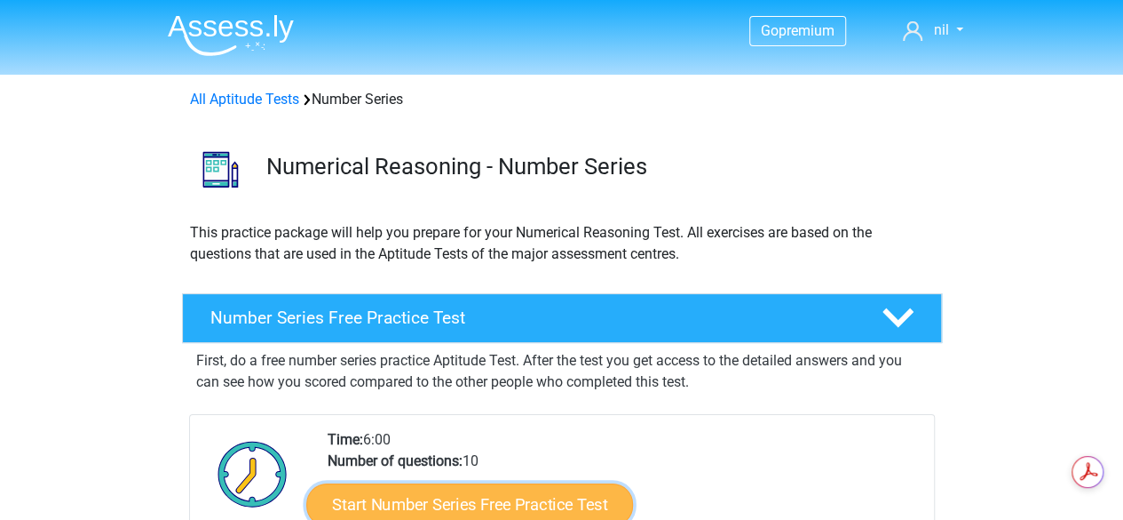
click at [410, 504] on link "Start Number Series Free Practice Test" at bounding box center [469, 503] width 327 height 43
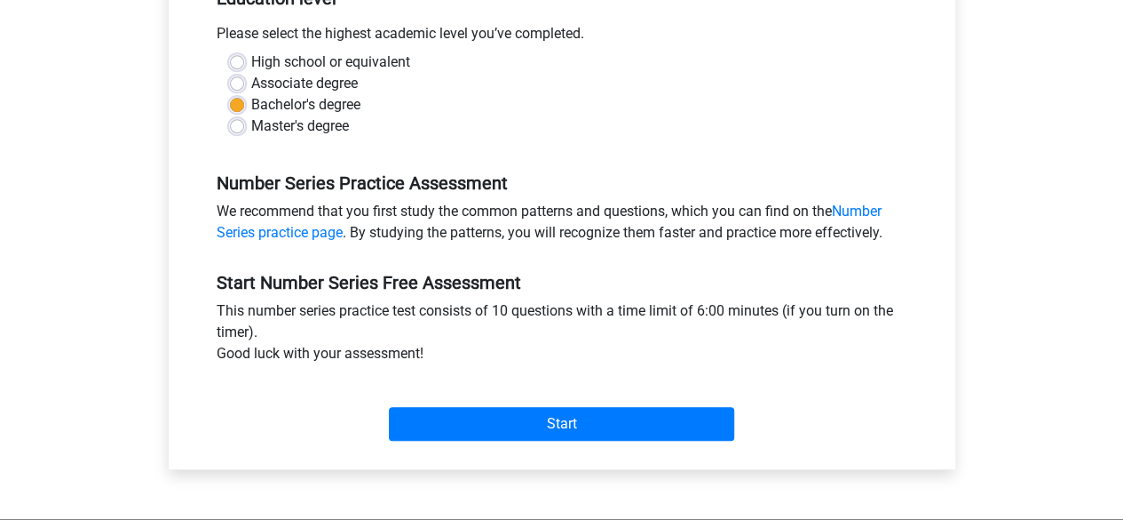
scroll to position [444, 0]
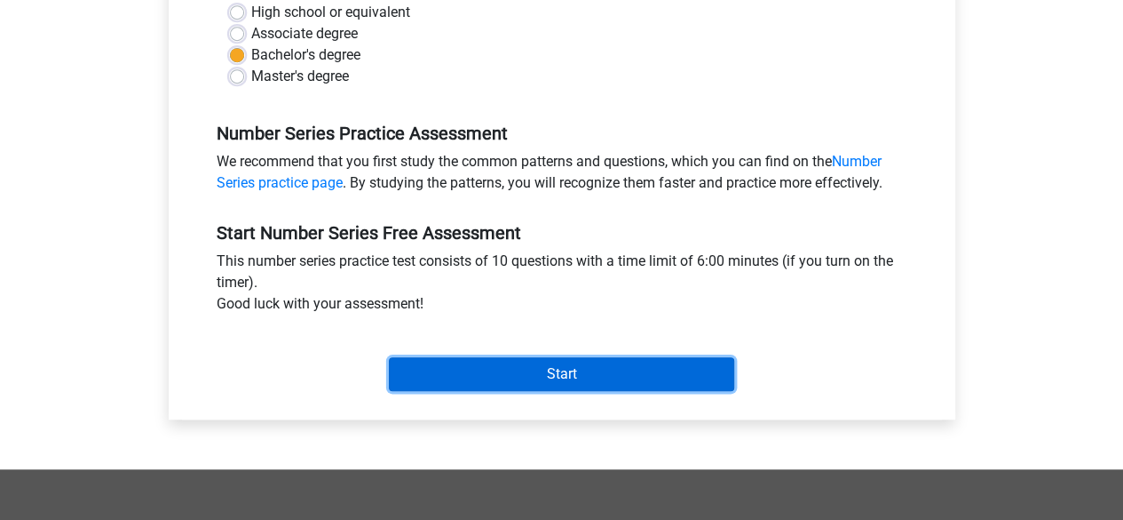
click at [455, 367] on input "Start" at bounding box center [561, 374] width 345 height 34
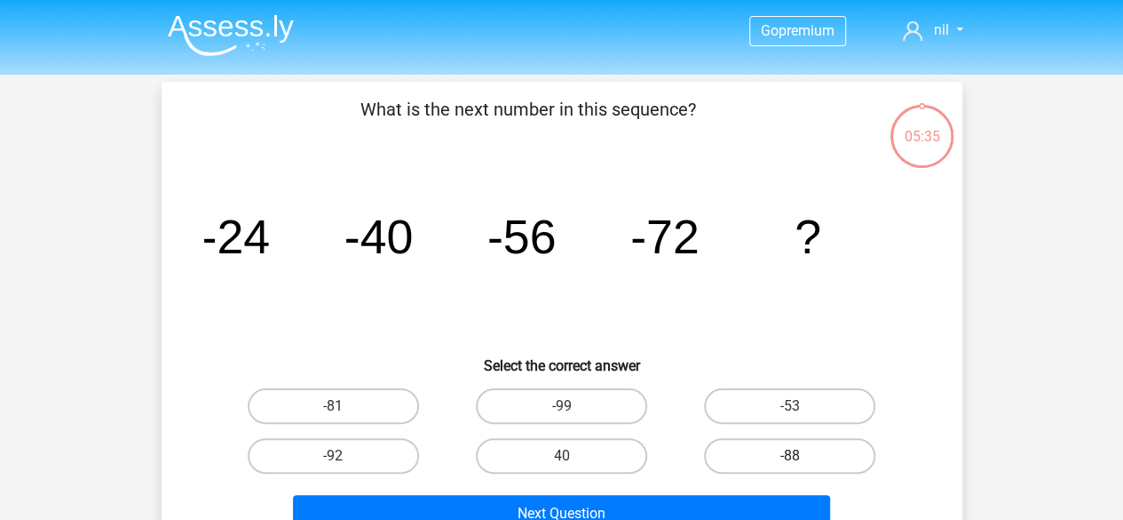
click at [789, 456] on label "-88" at bounding box center [789, 456] width 171 height 36
click at [790, 456] on input "-88" at bounding box center [796, 462] width 12 height 12
radio input "true"
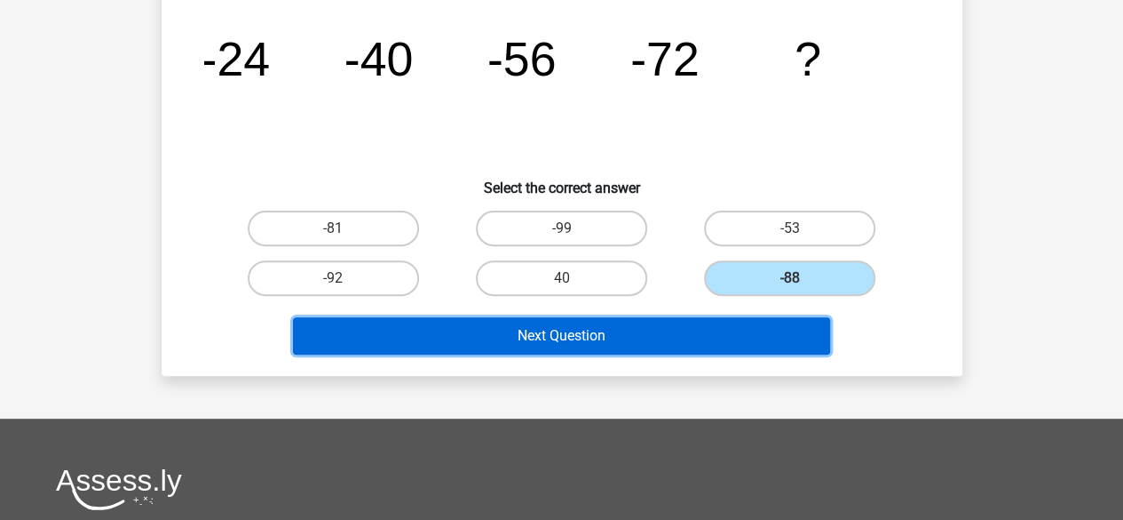
click at [591, 339] on button "Next Question" at bounding box center [561, 335] width 537 height 37
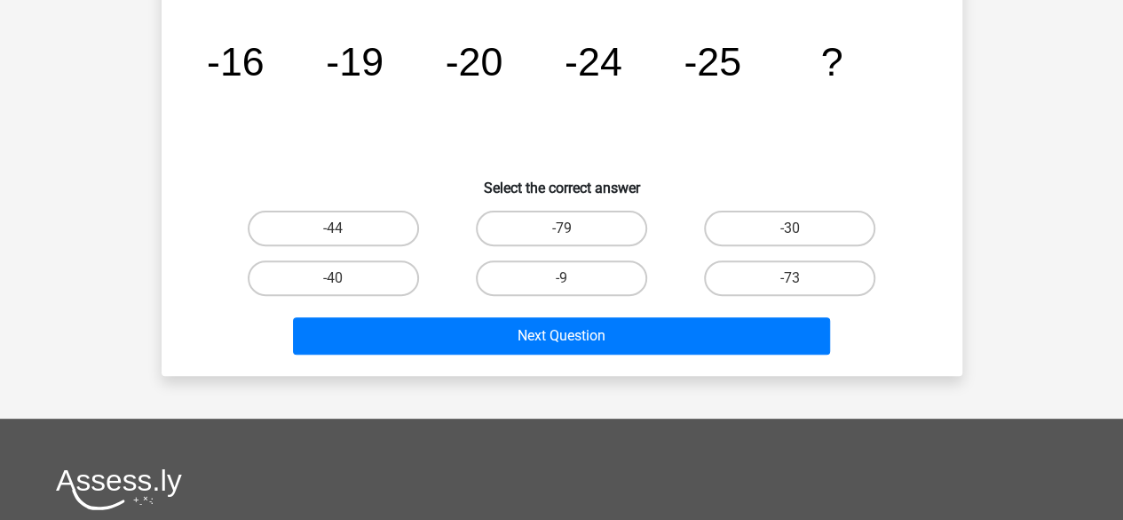
scroll to position [82, 0]
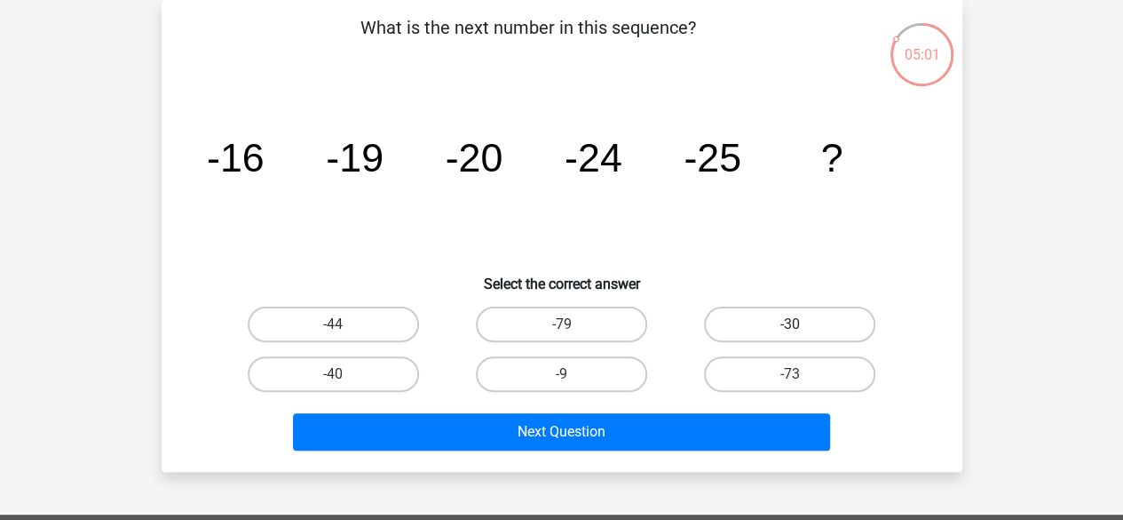
click at [733, 321] on label "-30" at bounding box center [789, 324] width 171 height 36
click at [790, 324] on input "-30" at bounding box center [796, 330] width 12 height 12
radio input "true"
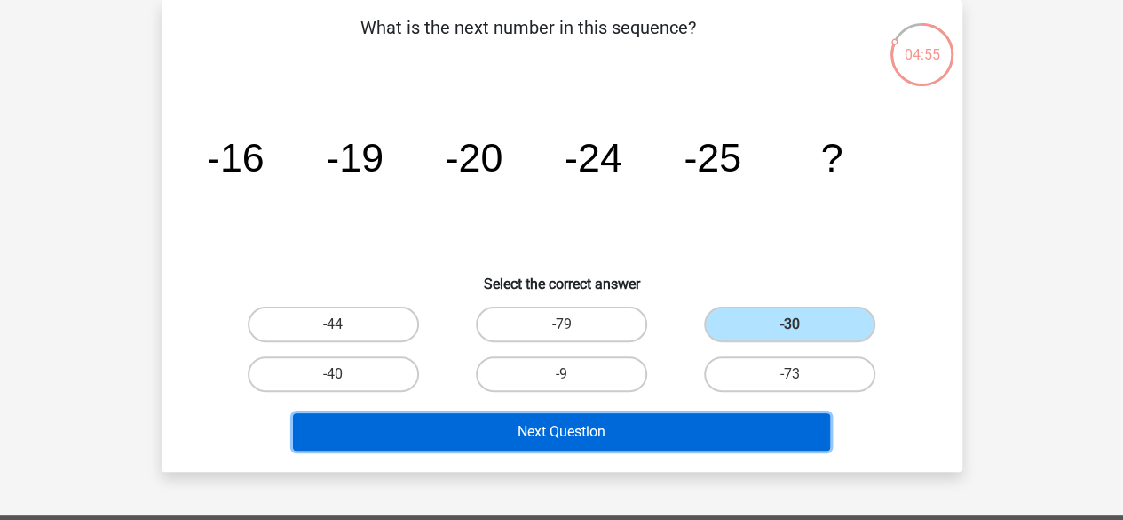
click at [589, 417] on button "Next Question" at bounding box center [561, 431] width 537 height 37
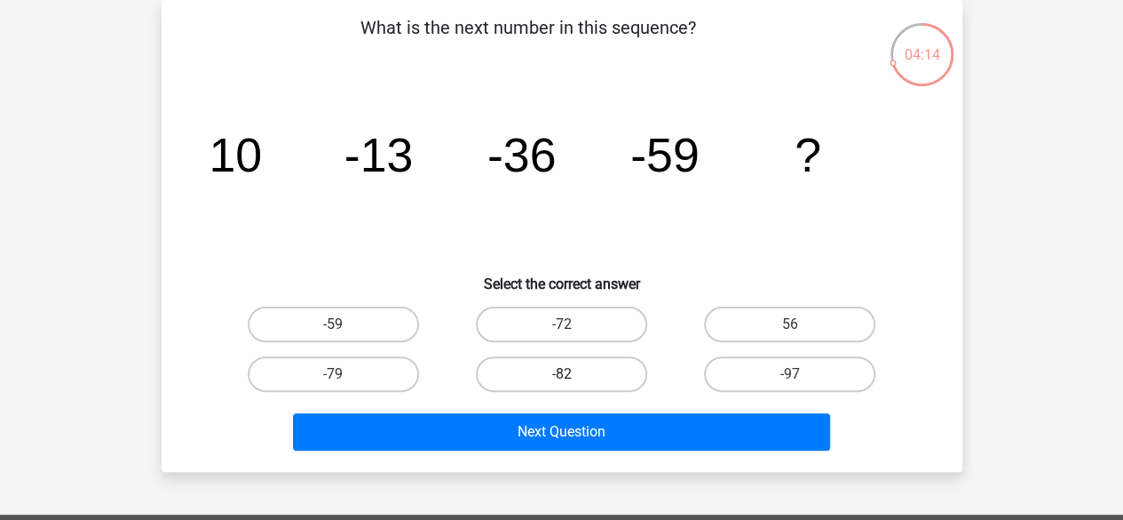
click at [571, 372] on label "-82" at bounding box center [561, 374] width 171 height 36
click at [571, 374] on input "-82" at bounding box center [567, 380] width 12 height 12
radio input "true"
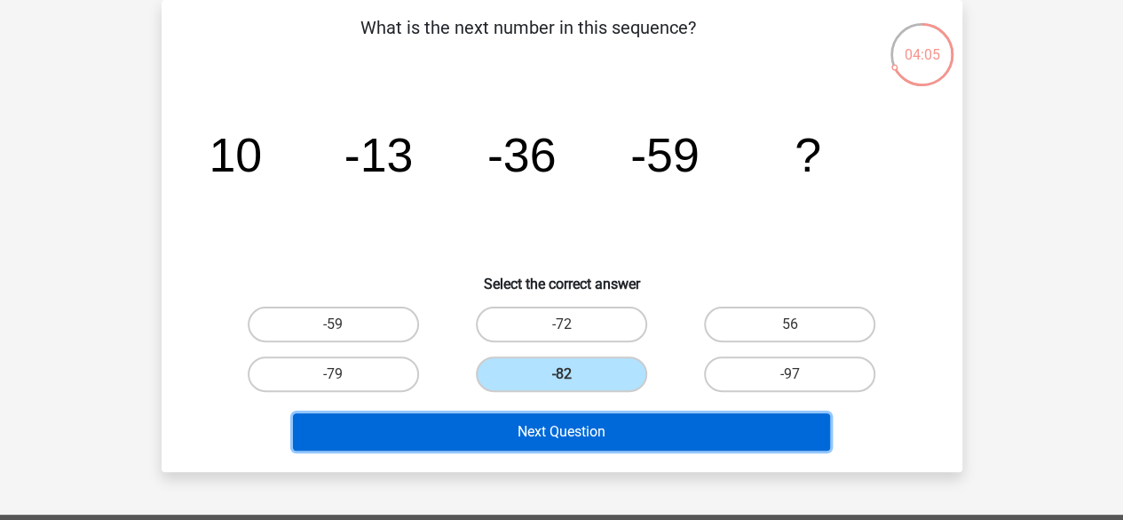
click at [570, 419] on button "Next Question" at bounding box center [561, 431] width 537 height 37
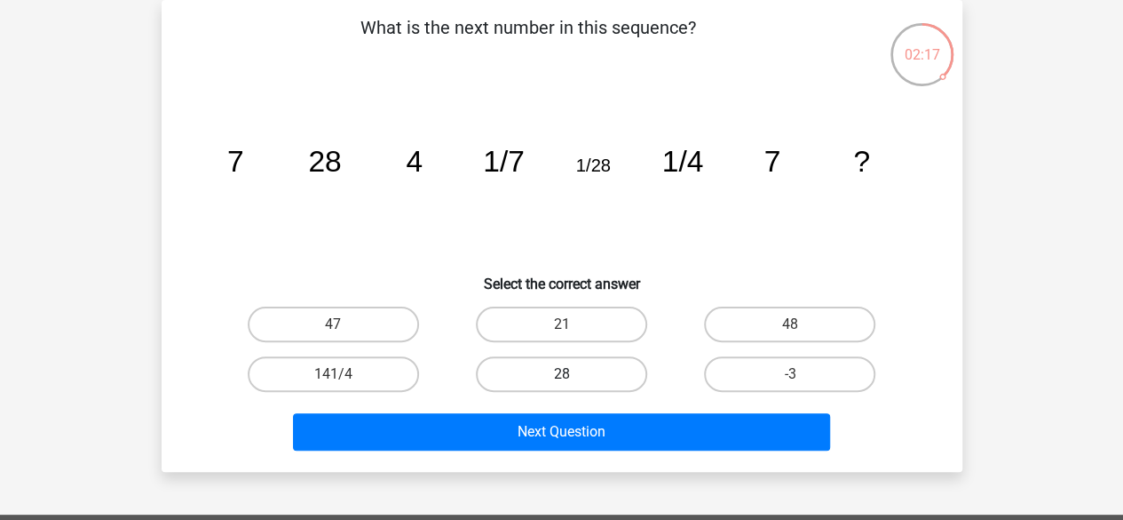
click at [578, 383] on label "28" at bounding box center [561, 374] width 171 height 36
click at [573, 383] on input "28" at bounding box center [567, 380] width 12 height 12
radio input "true"
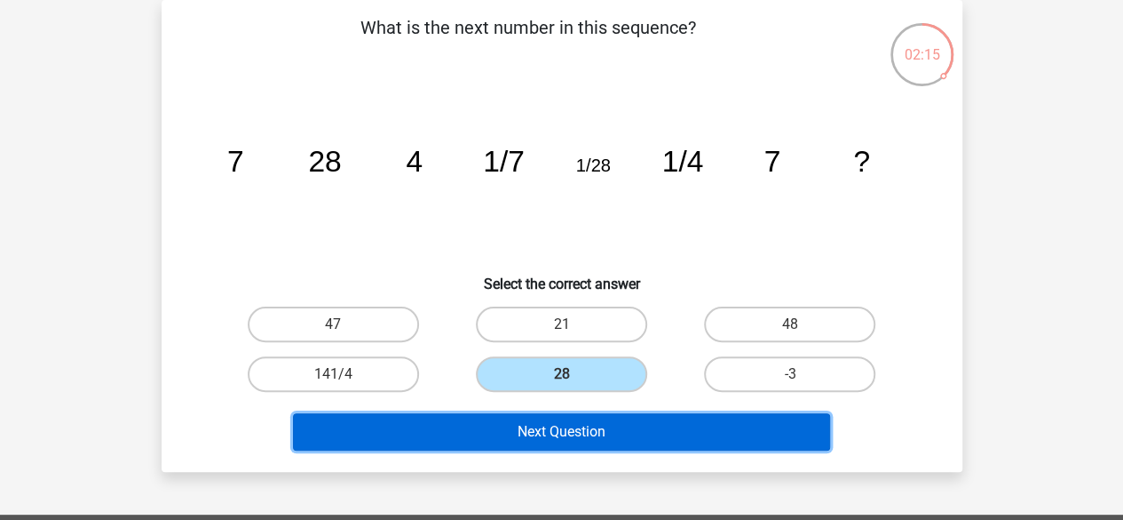
click at [597, 429] on button "Next Question" at bounding box center [561, 431] width 537 height 37
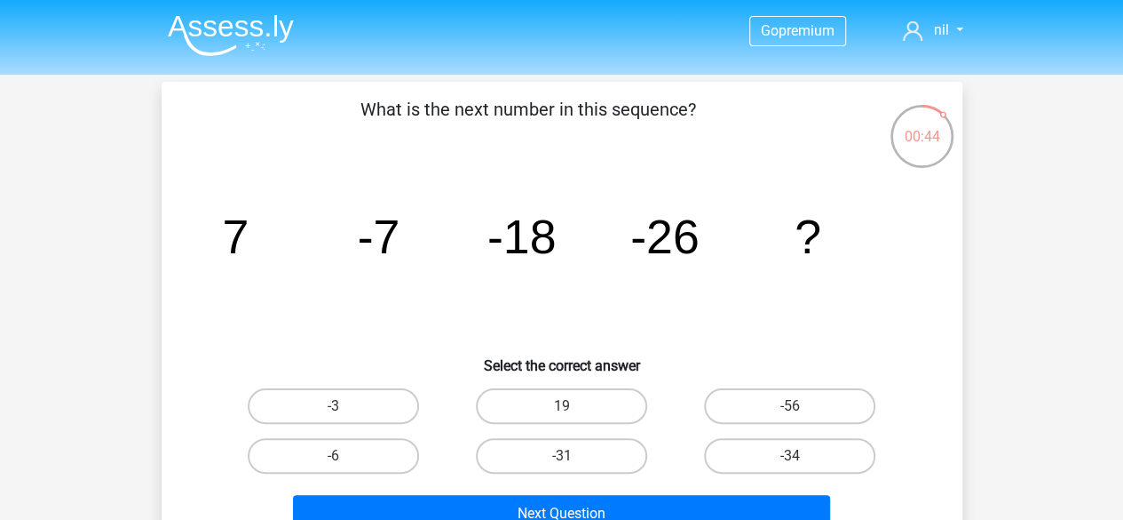
scroll to position [89, 0]
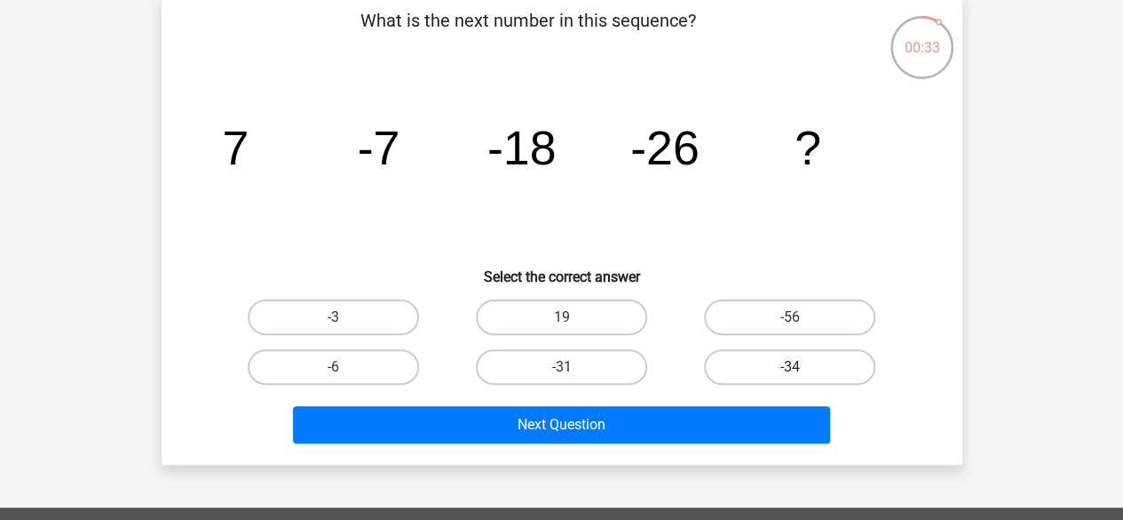
click at [711, 369] on label "-34" at bounding box center [789, 367] width 171 height 36
click at [790, 369] on input "-34" at bounding box center [796, 373] width 12 height 12
radio input "true"
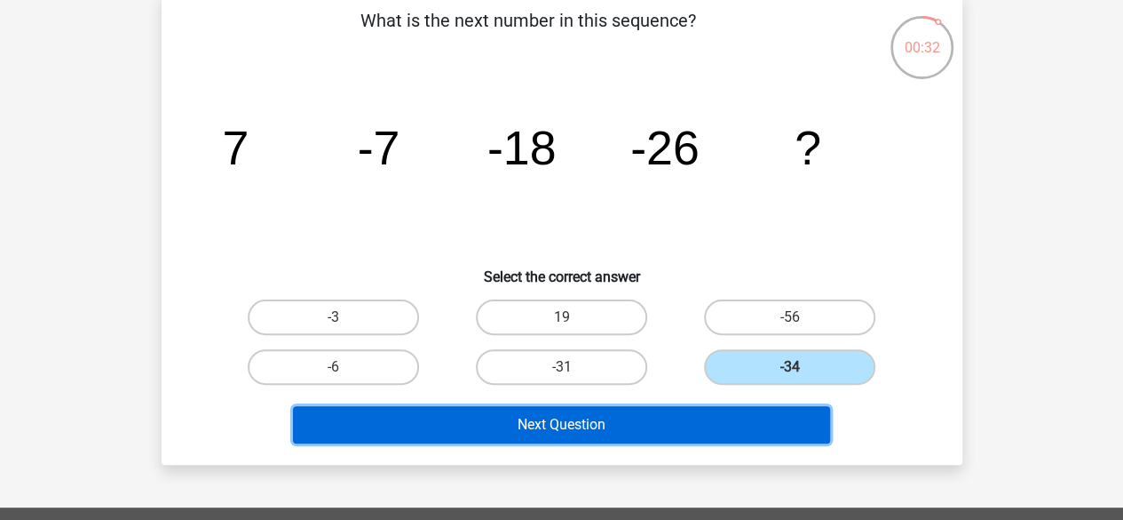
click at [670, 418] on button "Next Question" at bounding box center [561, 424] width 537 height 37
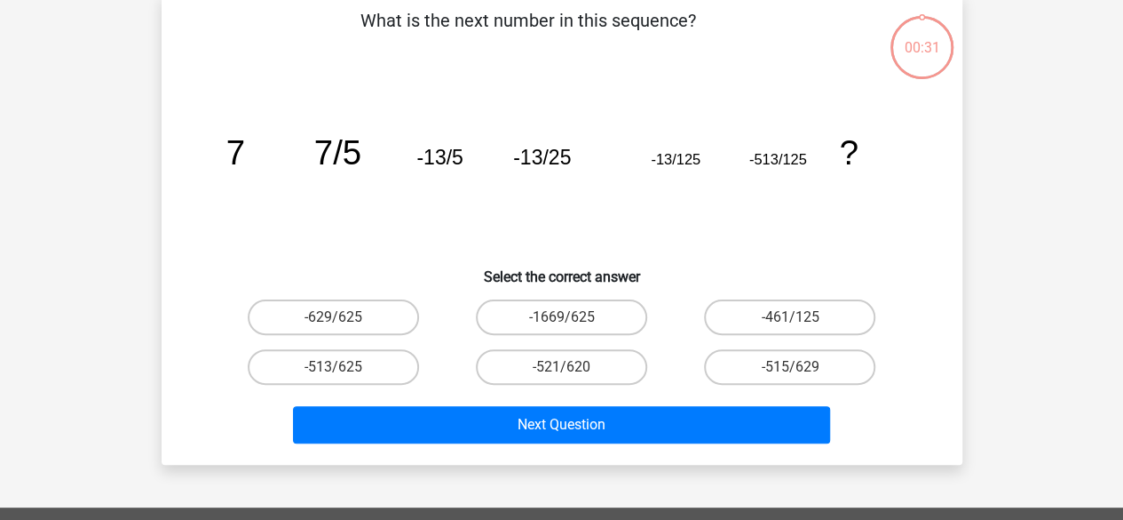
scroll to position [82, 0]
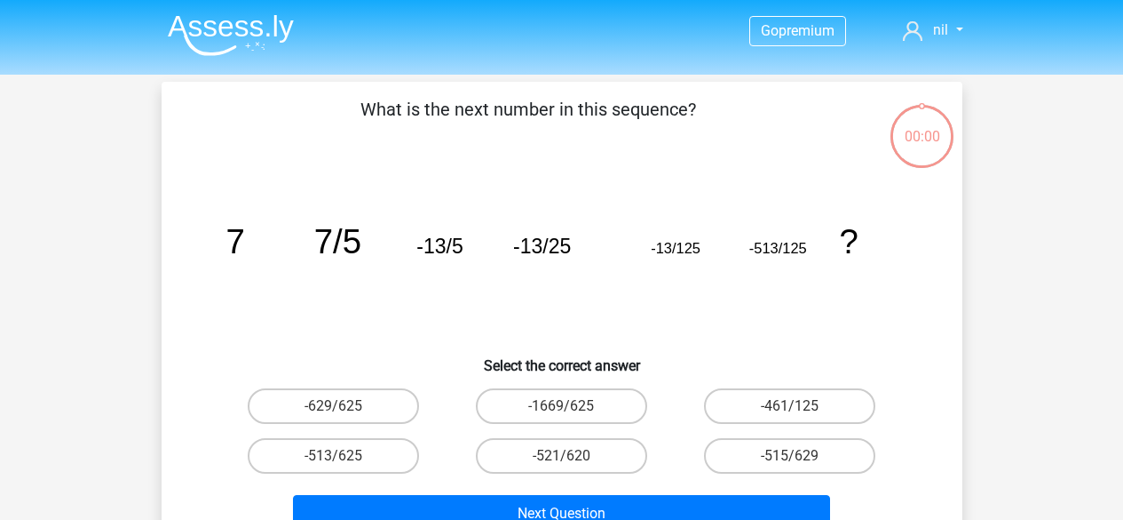
scroll to position [82, 0]
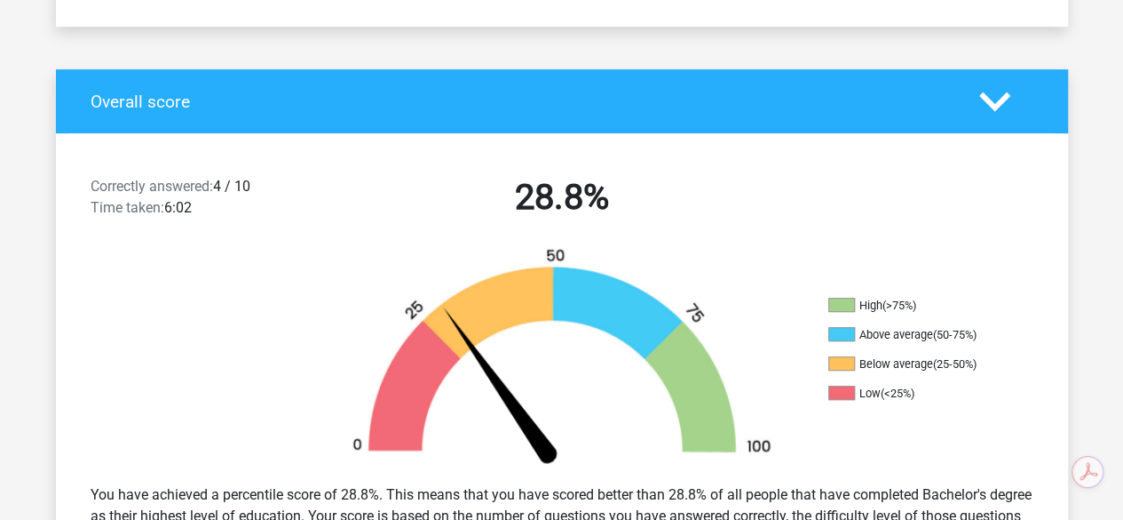
scroll to position [178, 0]
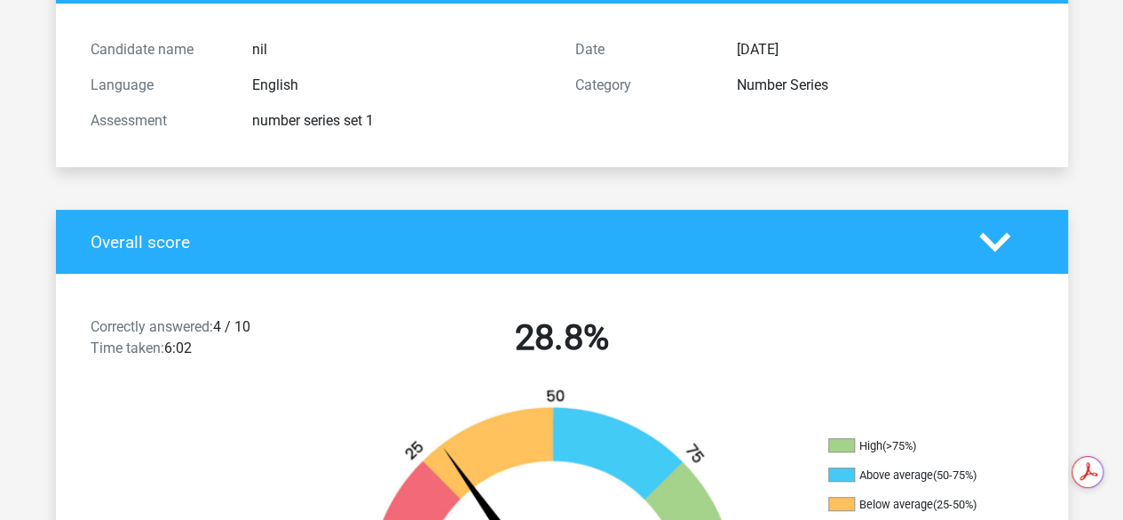
click at [977, 234] on div at bounding box center [1006, 241] width 81 height 31
click at [994, 235] on icon at bounding box center [995, 241] width 31 height 31
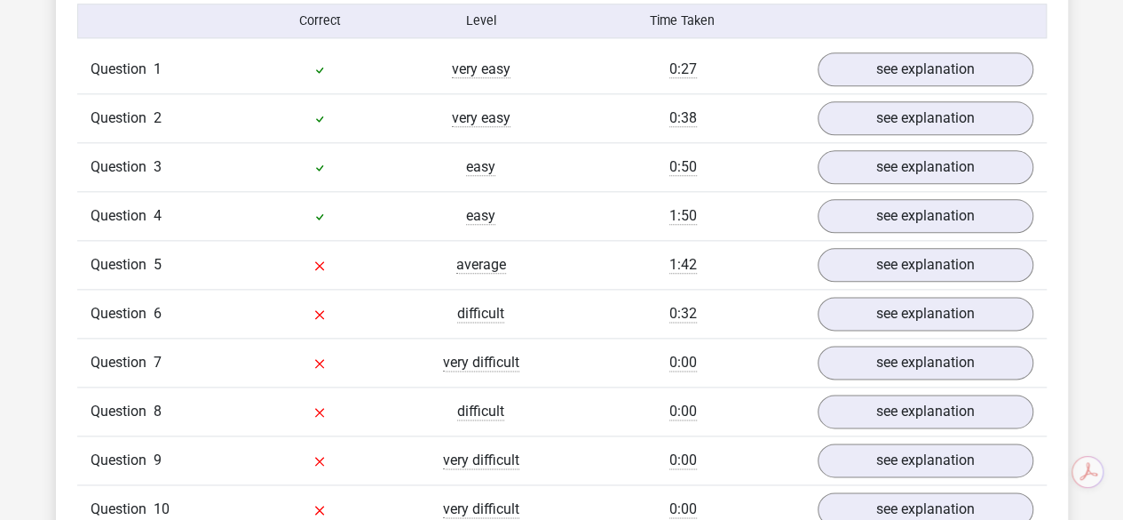
scroll to position [1066, 0]
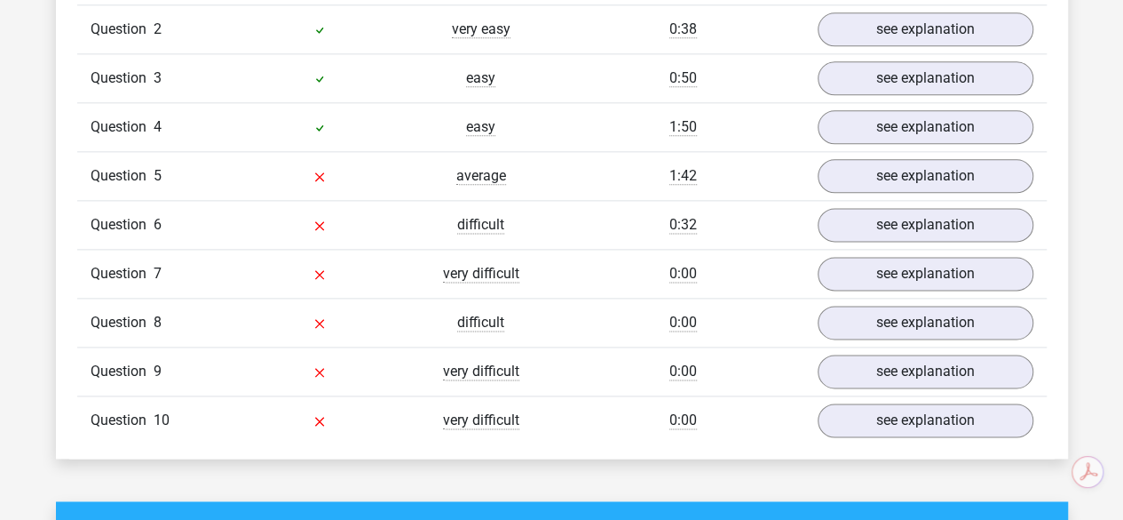
click at [438, 134] on div "Question 4 easy 1:50 see explanation" at bounding box center [562, 126] width 970 height 49
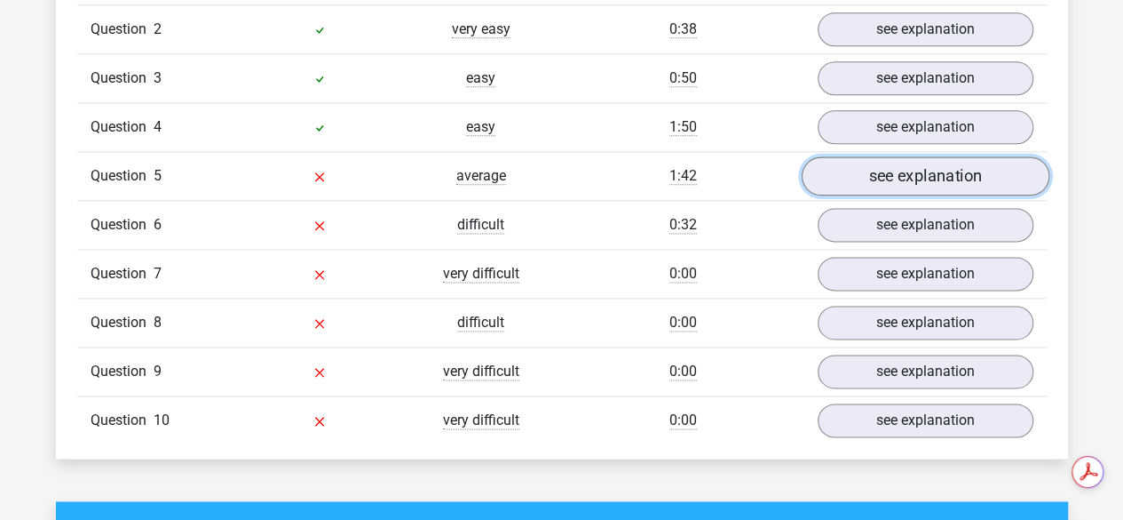
click at [895, 185] on link "see explanation" at bounding box center [925, 175] width 248 height 39
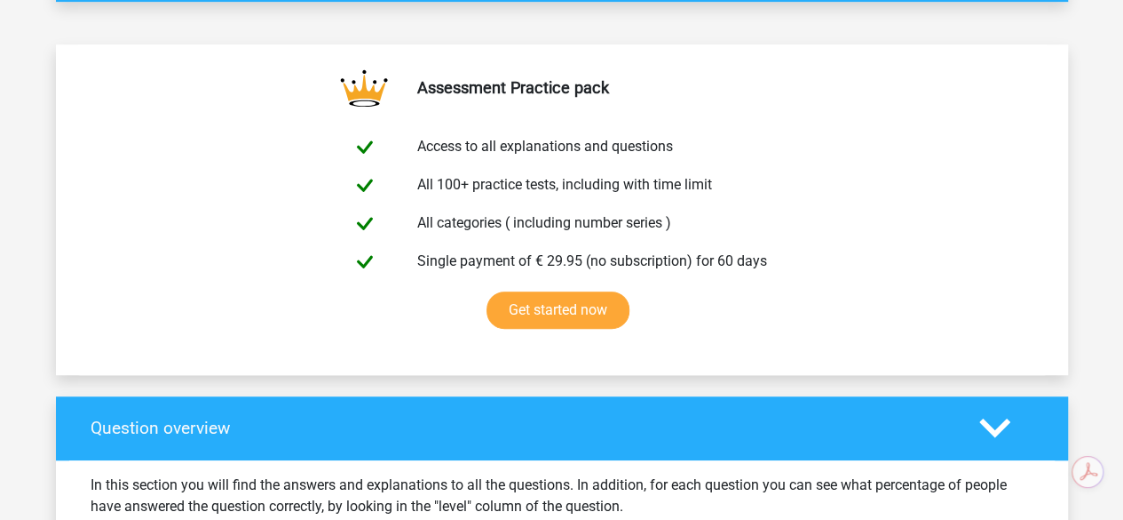
scroll to position [444, 0]
